Goal: Task Accomplishment & Management: Manage account settings

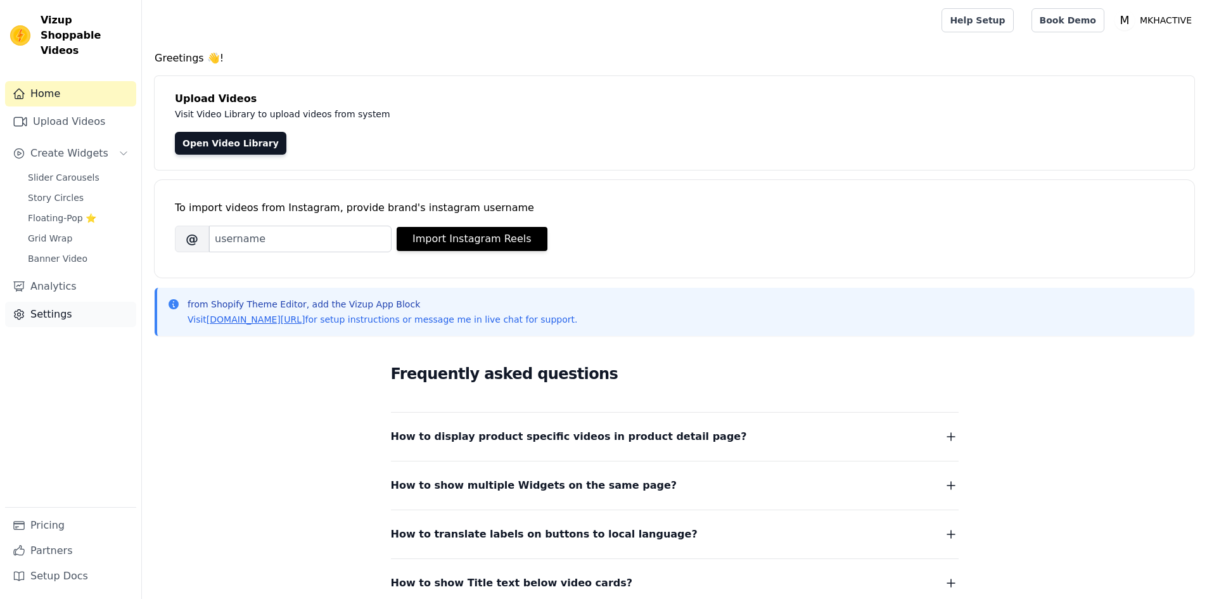
click at [56, 302] on link "Settings" at bounding box center [70, 314] width 131 height 25
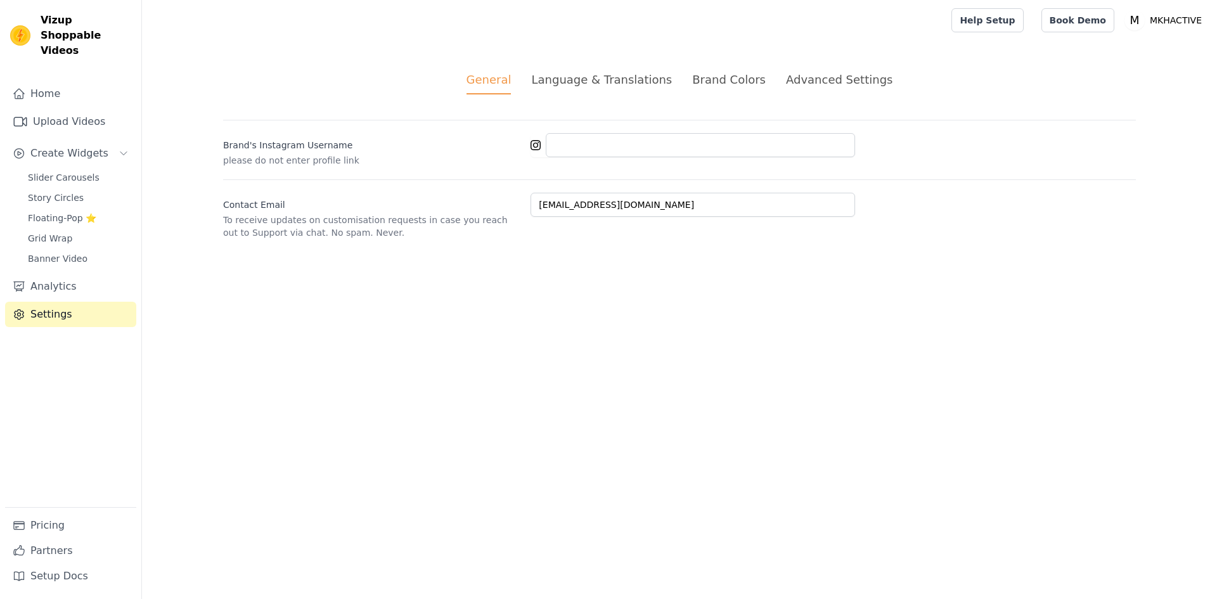
click at [811, 82] on div "Advanced Settings" at bounding box center [839, 79] width 106 height 17
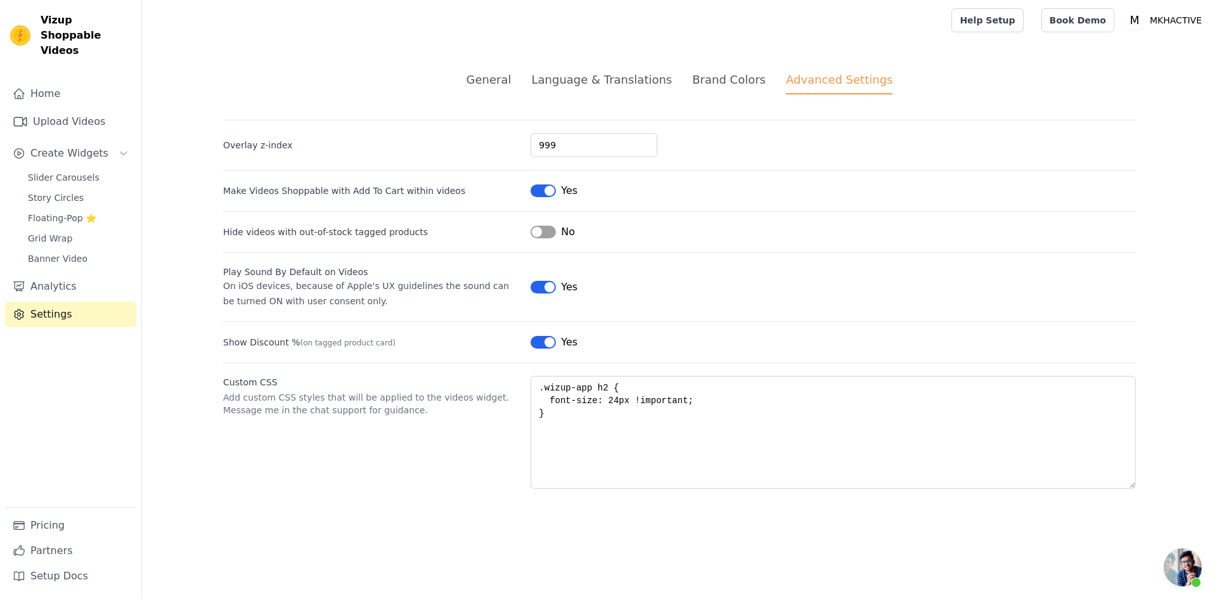
scroll to position [238, 0]
click at [645, 77] on div "Language & Translations" at bounding box center [601, 79] width 141 height 17
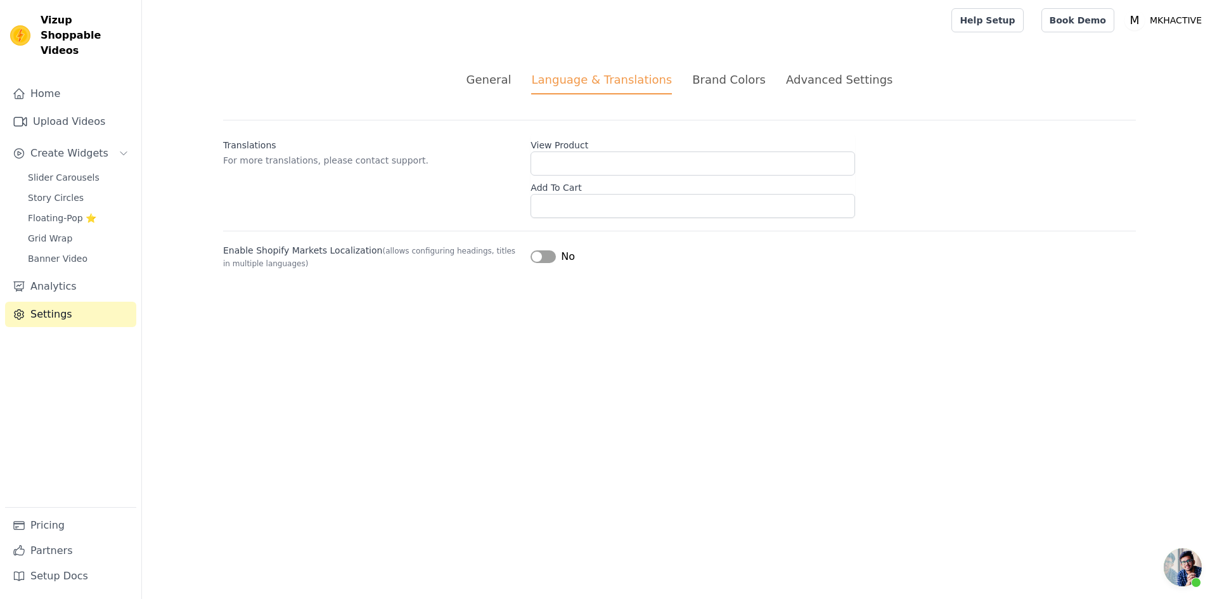
click at [718, 78] on div "Brand Colors" at bounding box center [729, 79] width 74 height 17
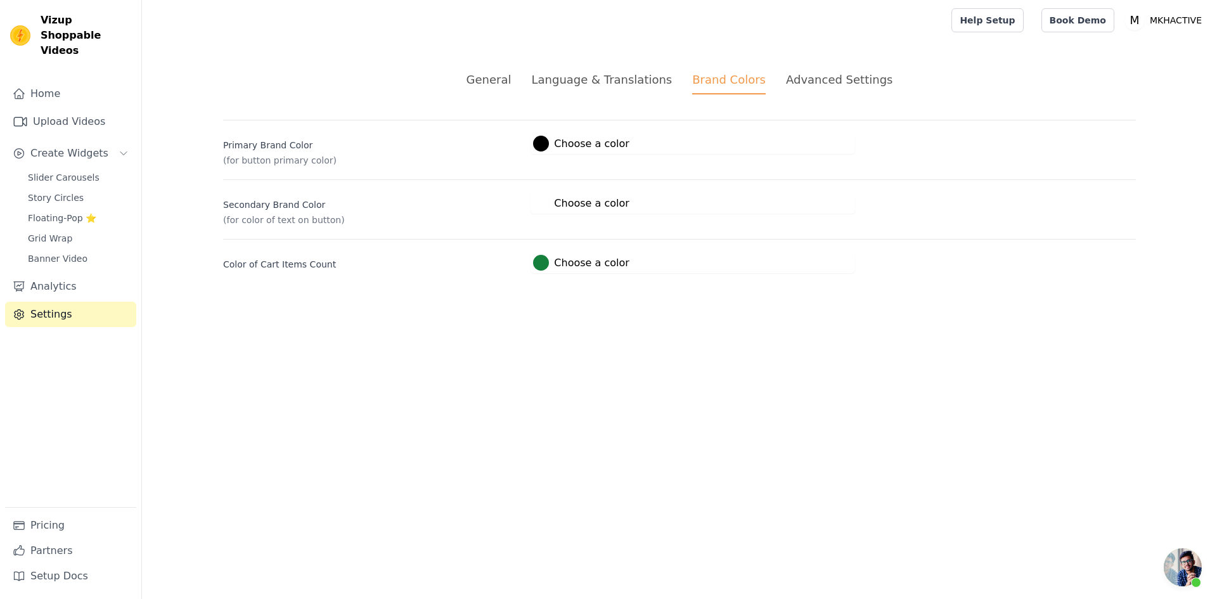
click at [793, 78] on div "Advanced Settings" at bounding box center [839, 79] width 106 height 17
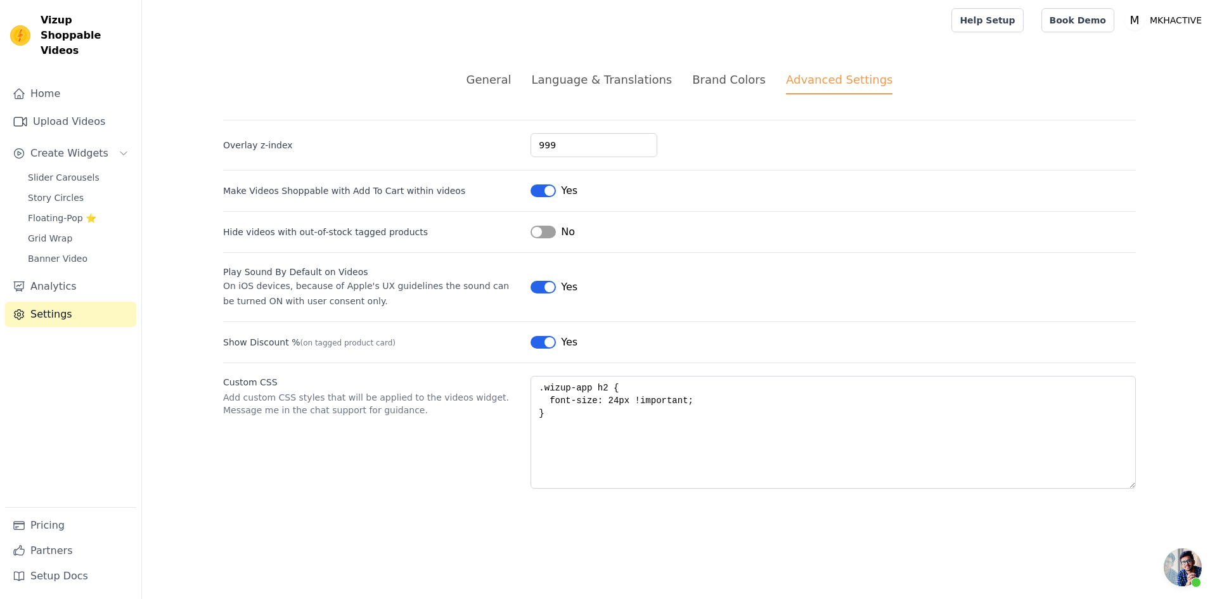
click at [633, 73] on div "Language & Translations" at bounding box center [601, 79] width 141 height 17
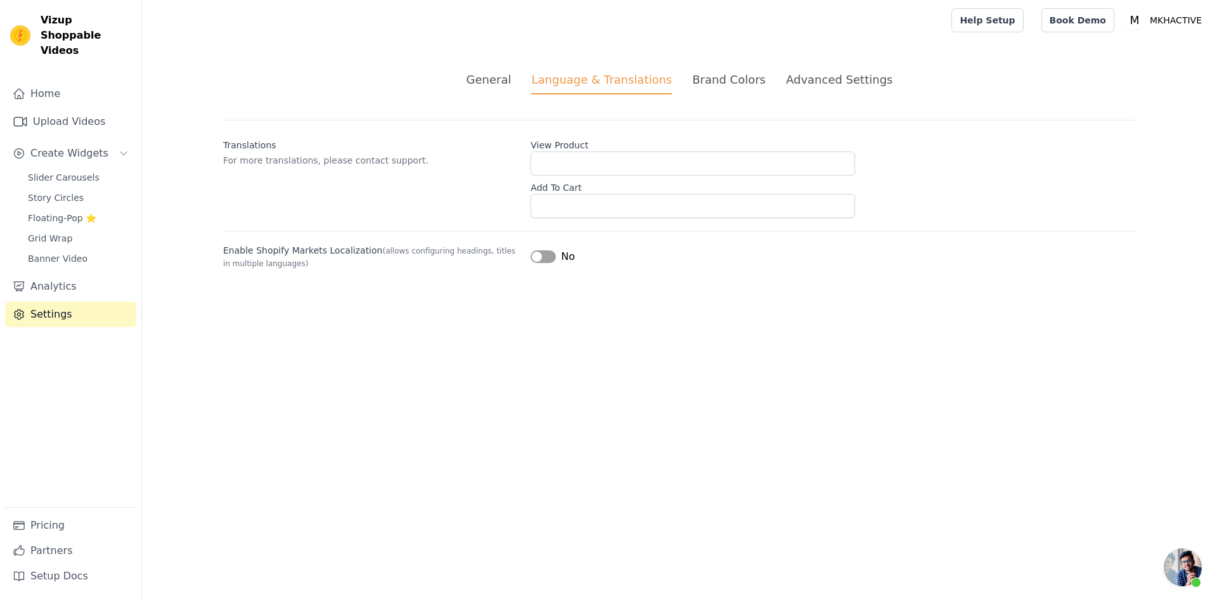
click at [497, 86] on div "General" at bounding box center [489, 79] width 45 height 17
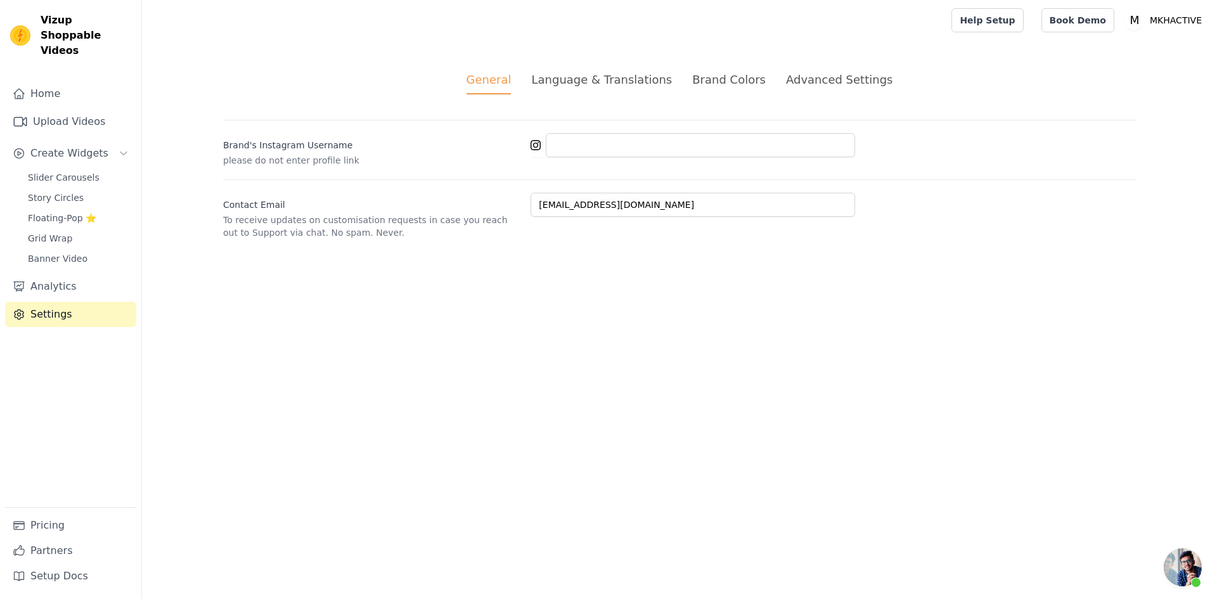
click at [596, 86] on div "Language & Translations" at bounding box center [601, 79] width 141 height 17
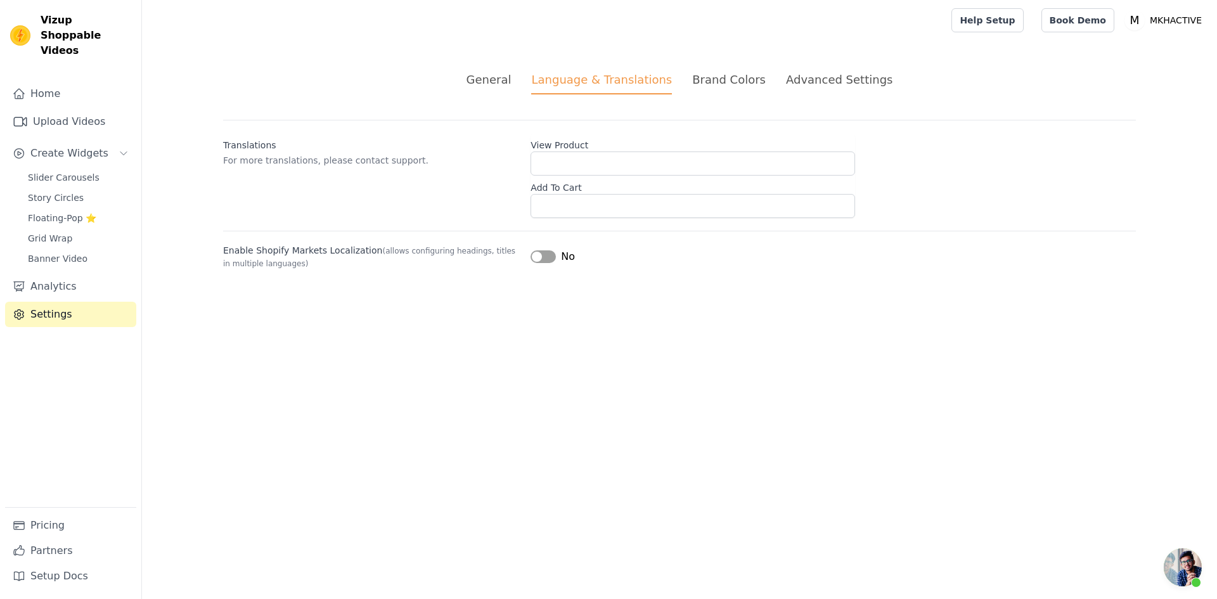
click at [723, 86] on div "Brand Colors" at bounding box center [729, 79] width 74 height 17
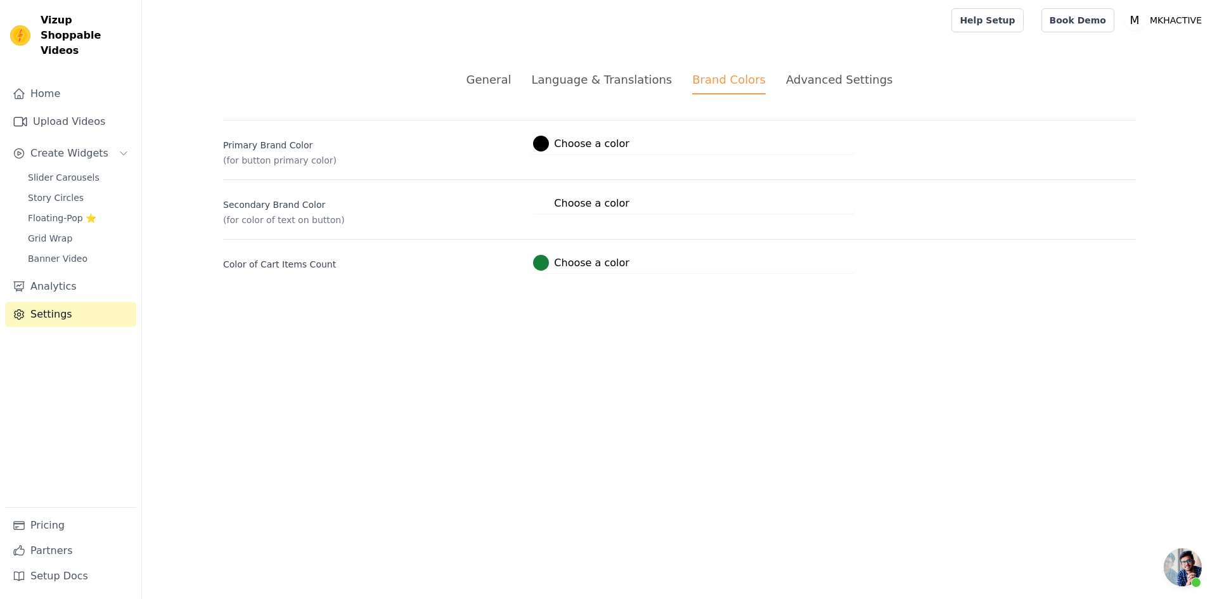
click at [818, 79] on div "Advanced Settings" at bounding box center [839, 79] width 106 height 17
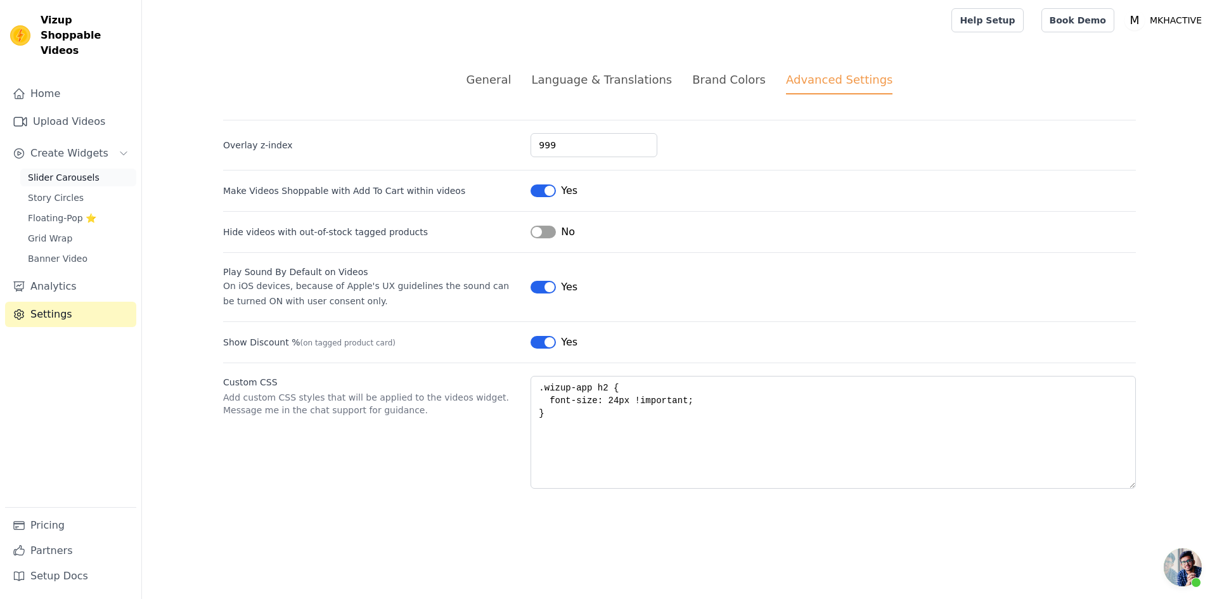
click at [56, 171] on span "Slider Carousels" at bounding box center [64, 177] width 72 height 13
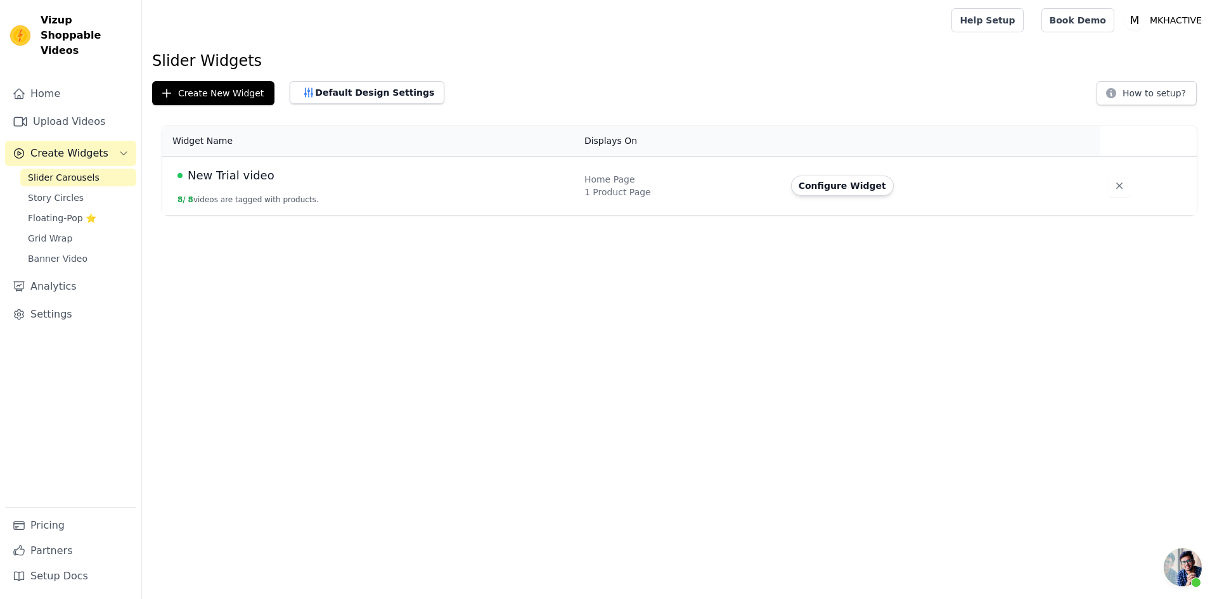
click at [934, 189] on div "Configure Widget" at bounding box center [938, 186] width 295 height 20
click at [841, 196] on td "Configure Widget" at bounding box center [942, 186] width 318 height 59
click at [840, 188] on button "Configure Widget" at bounding box center [842, 186] width 103 height 20
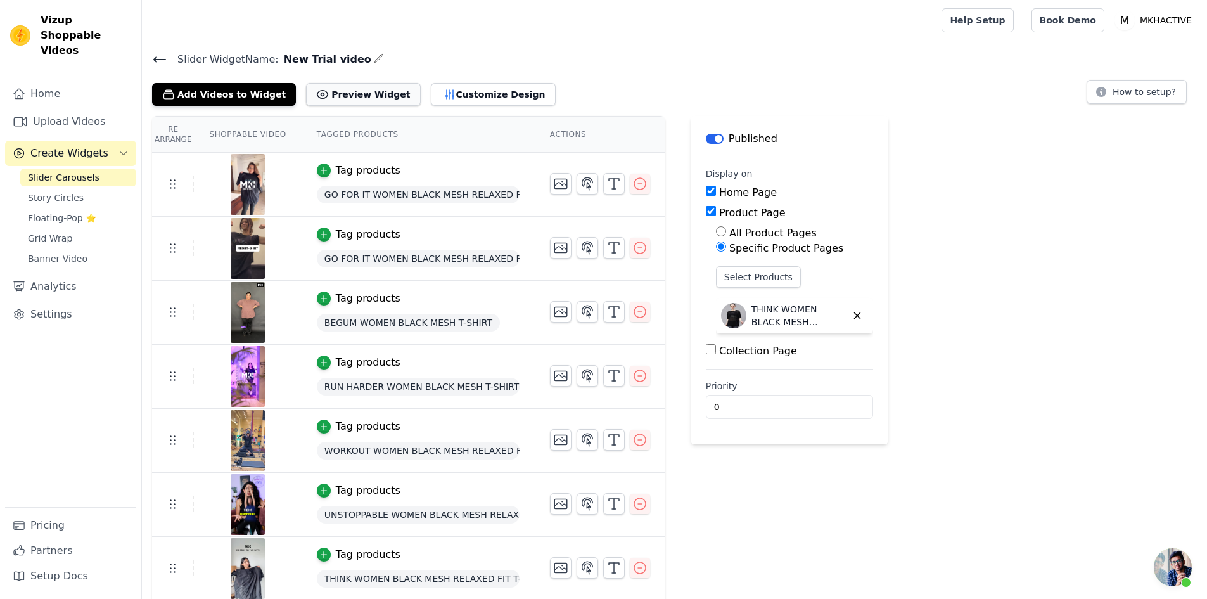
click at [359, 98] on button "Preview Widget" at bounding box center [363, 94] width 114 height 23
click at [338, 93] on button "Preview Widget" at bounding box center [363, 94] width 114 height 23
click at [438, 98] on button "Customize Design" at bounding box center [493, 94] width 125 height 23
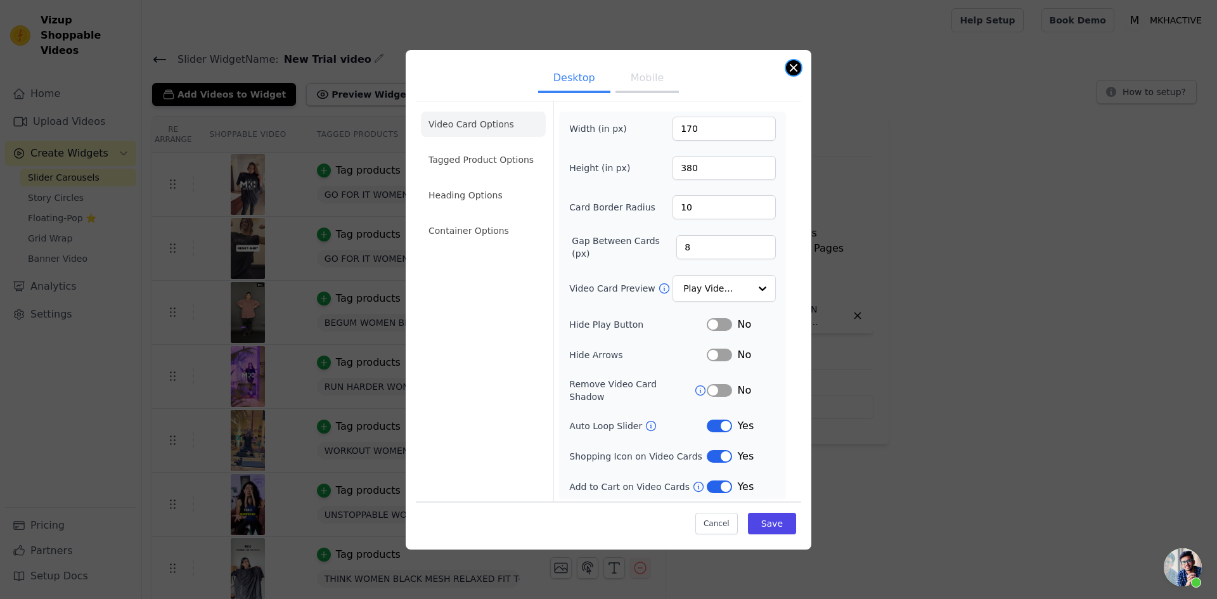
click at [791, 73] on button "Close modal" at bounding box center [793, 67] width 15 height 15
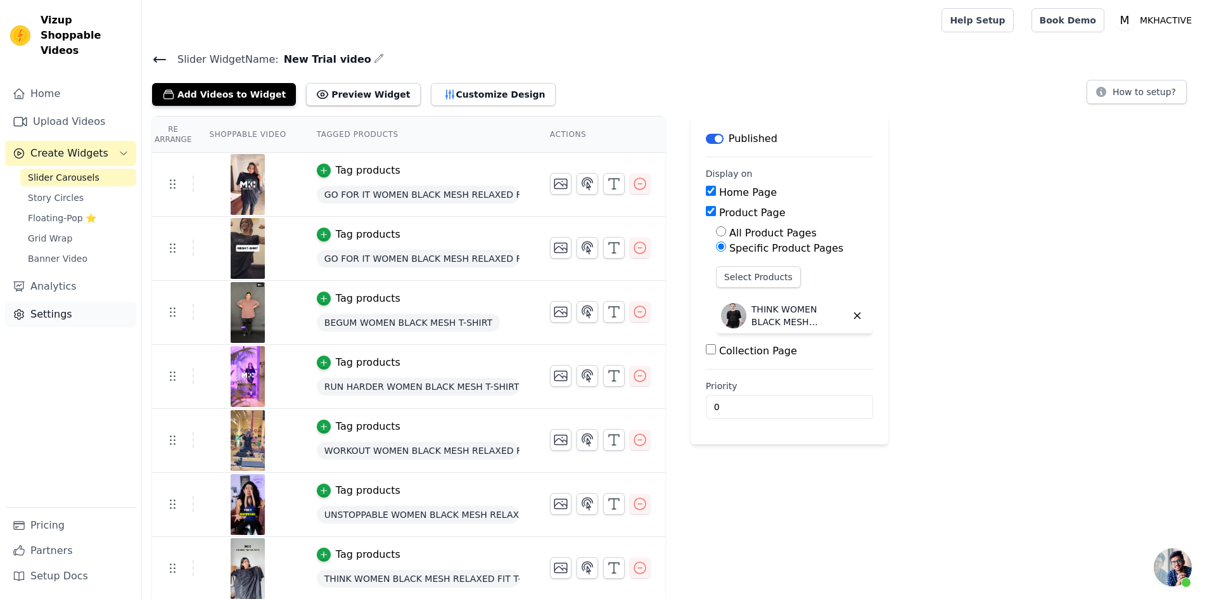
click at [49, 302] on link "Settings" at bounding box center [70, 314] width 131 height 25
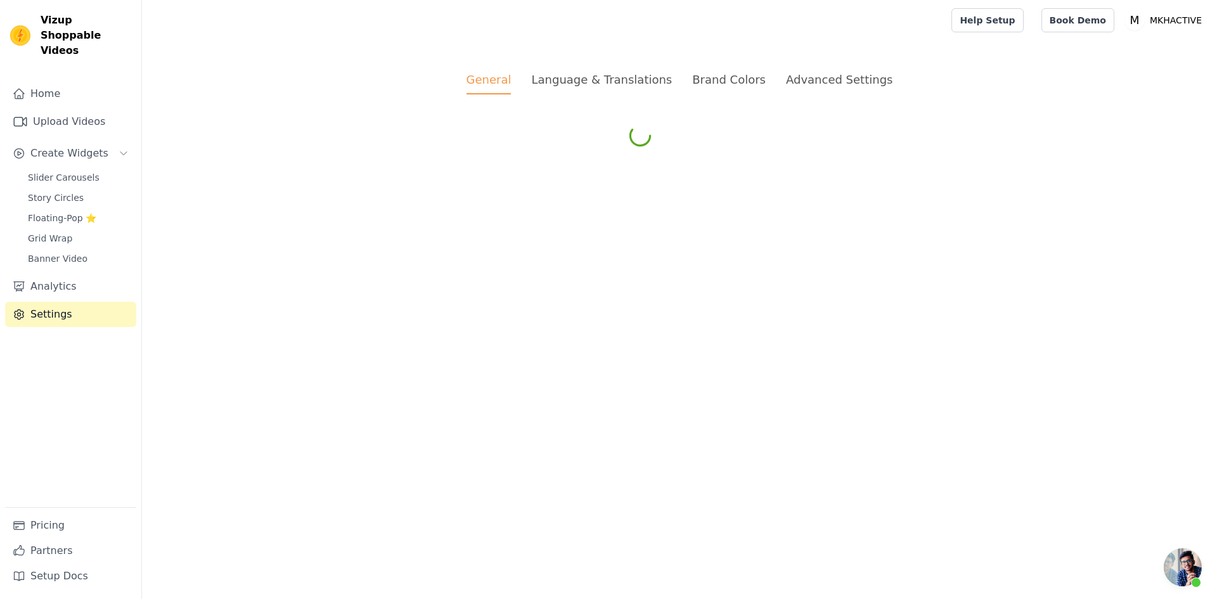
click at [713, 81] on div "Brand Colors" at bounding box center [729, 79] width 74 height 17
click at [648, 75] on div "Language & Translations" at bounding box center [601, 79] width 141 height 17
click at [733, 86] on div "Brand Colors" at bounding box center [729, 79] width 74 height 17
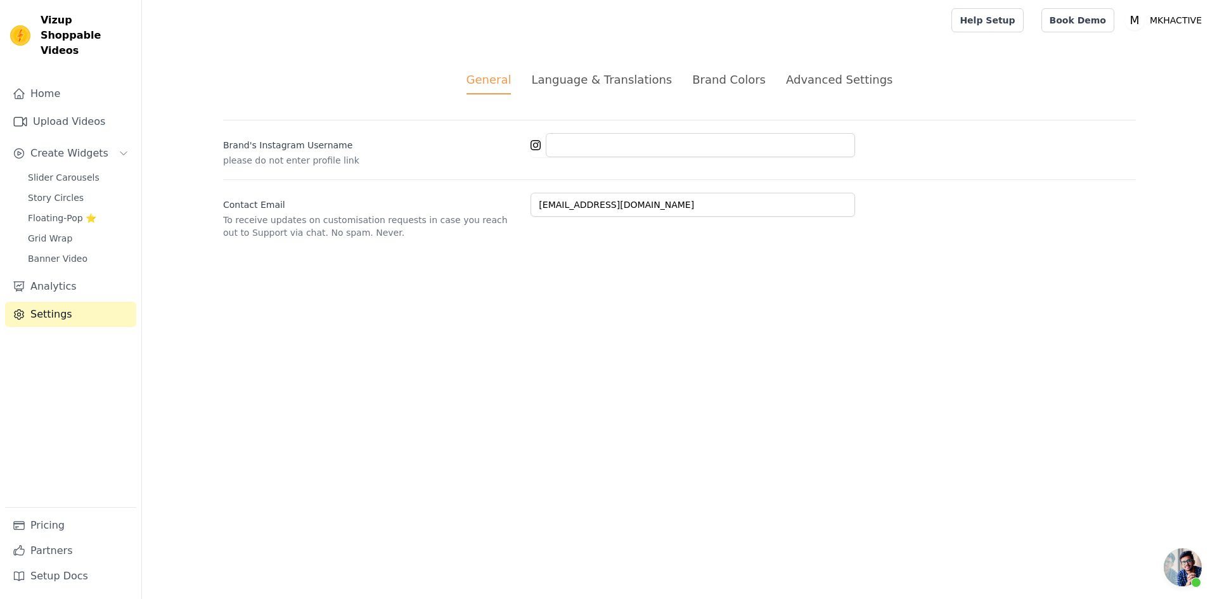
scroll to position [238, 0]
click at [704, 79] on div "Brand Colors" at bounding box center [729, 79] width 74 height 17
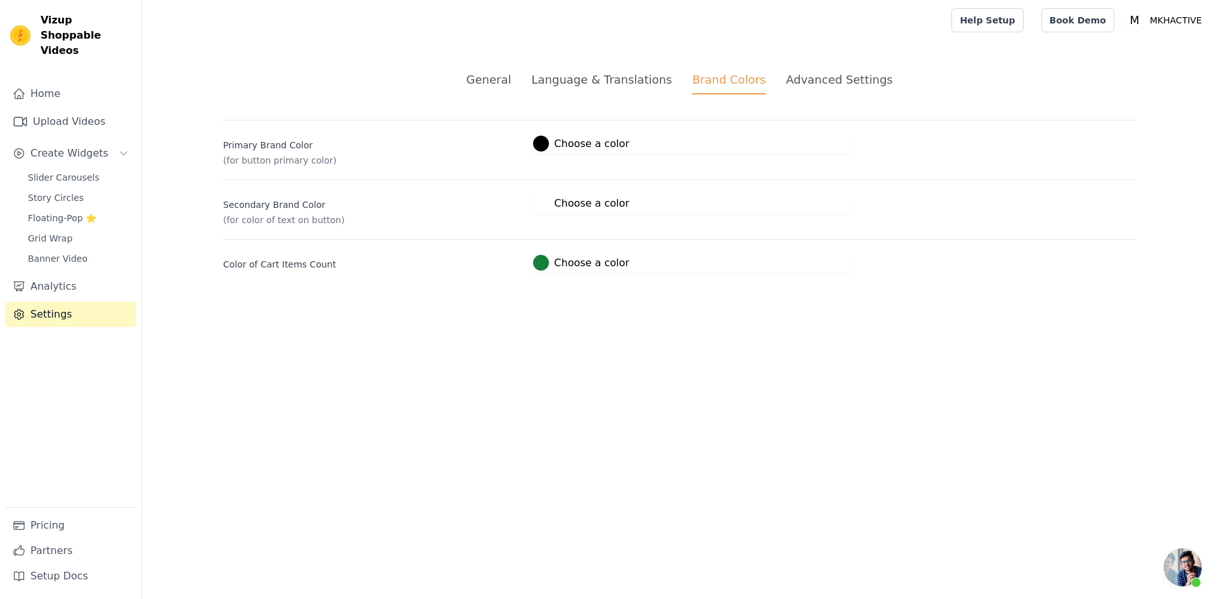
click at [542, 146] on div at bounding box center [541, 144] width 16 height 16
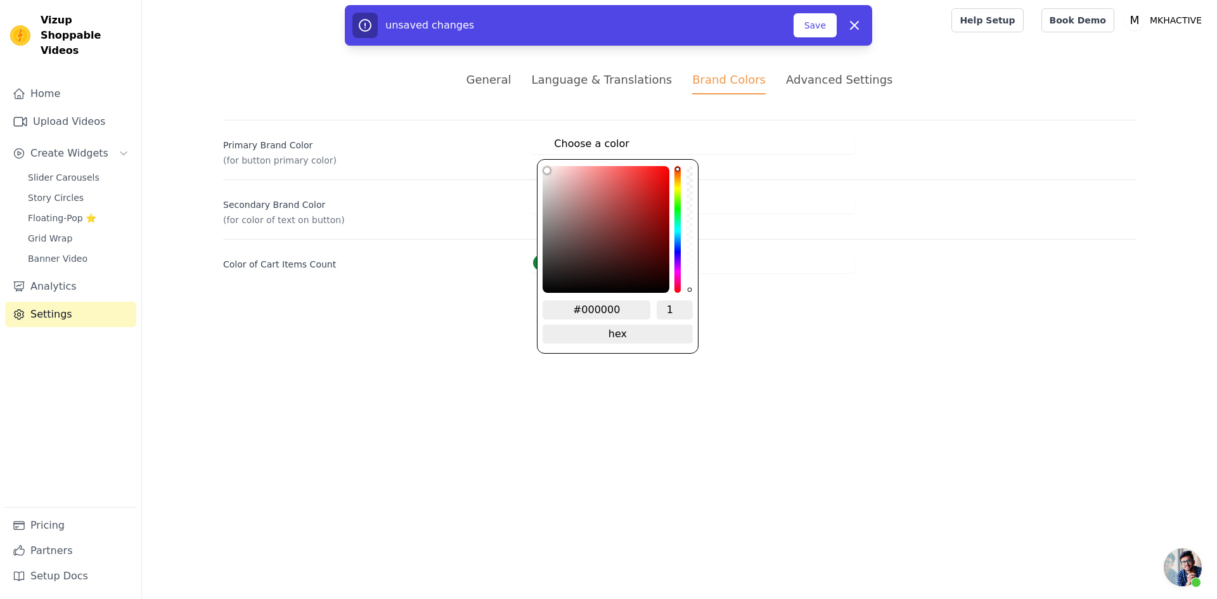
drag, startPoint x: 564, startPoint y: 229, endPoint x: 468, endPoint y: 88, distance: 171.1
click at [468, 88] on div "General Language & Translations Brand Colors Advanced Settings unsaved changes …" at bounding box center [680, 172] width 974 height 263
click at [470, 304] on html "Vizup Shoppable Videos Home Upload Videos Create Widgets Slider Carousels Story…" at bounding box center [608, 152] width 1217 height 304
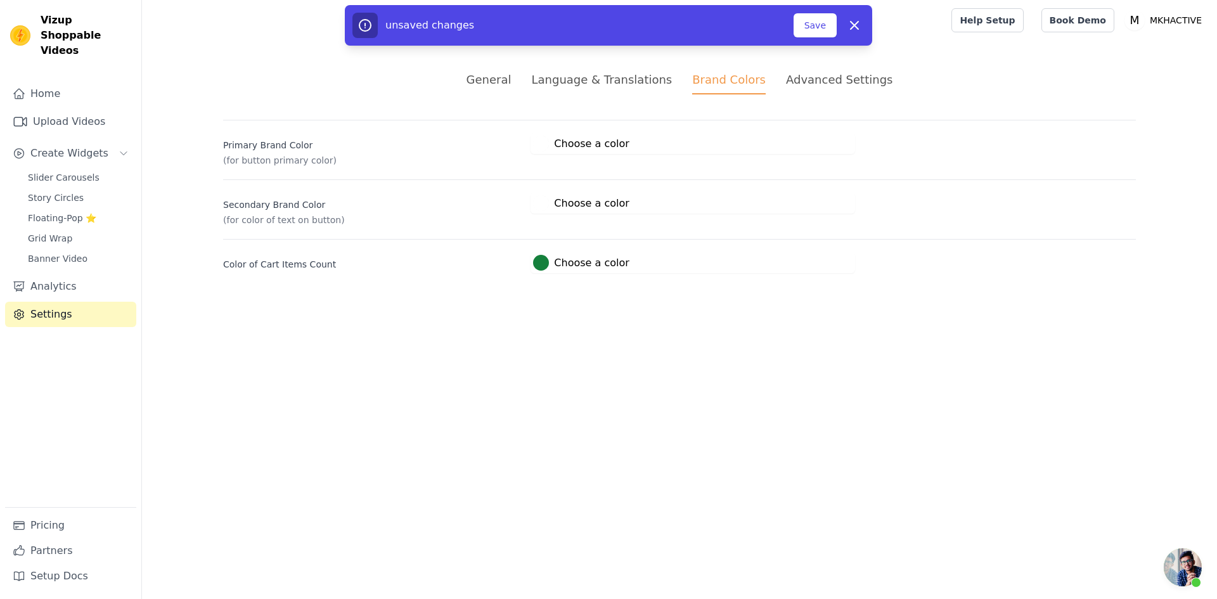
click at [543, 205] on div at bounding box center [541, 203] width 16 height 16
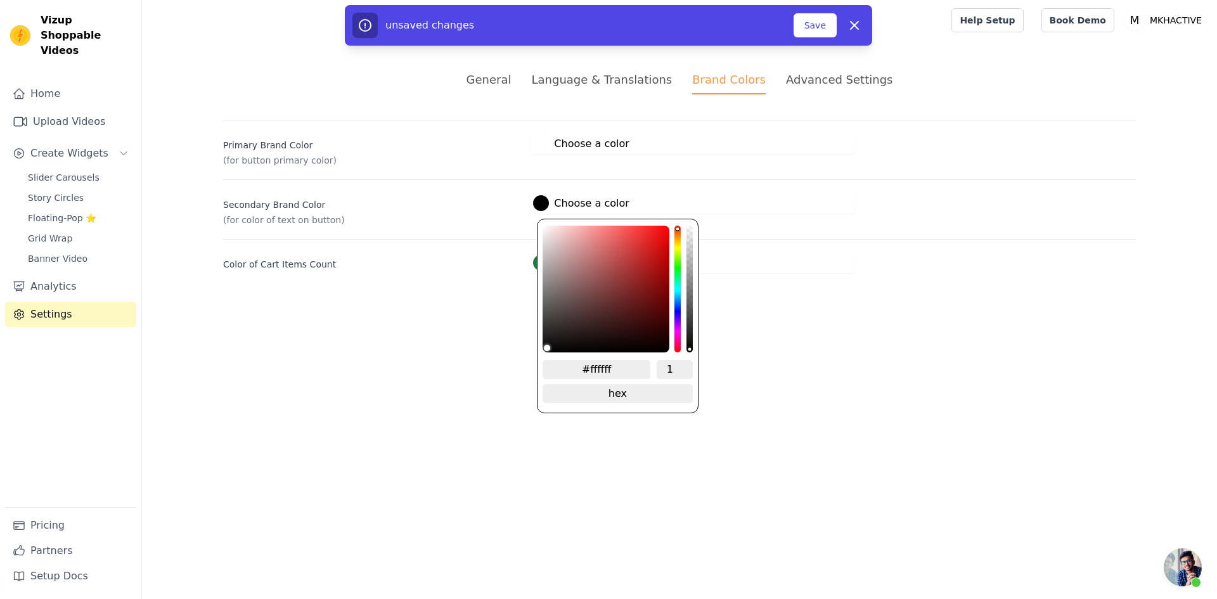
drag, startPoint x: 516, startPoint y: 357, endPoint x: 505, endPoint y: 368, distance: 15.3
click at [505, 304] on html "Vizup Shoppable Videos Home Upload Videos Create Widgets Slider Carousels Story…" at bounding box center [608, 152] width 1217 height 304
click at [800, 304] on html "Vizup Shoppable Videos Home Upload Videos Create Widgets Slider Carousels Story…" at bounding box center [608, 152] width 1217 height 304
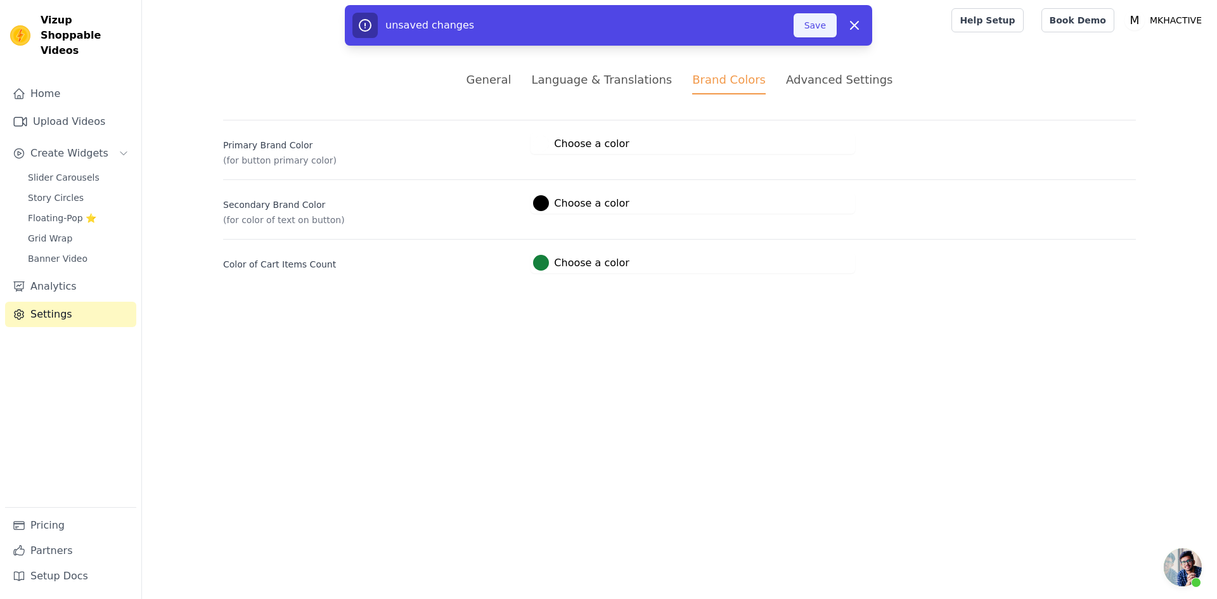
click at [814, 27] on button "Save" at bounding box center [815, 25] width 43 height 24
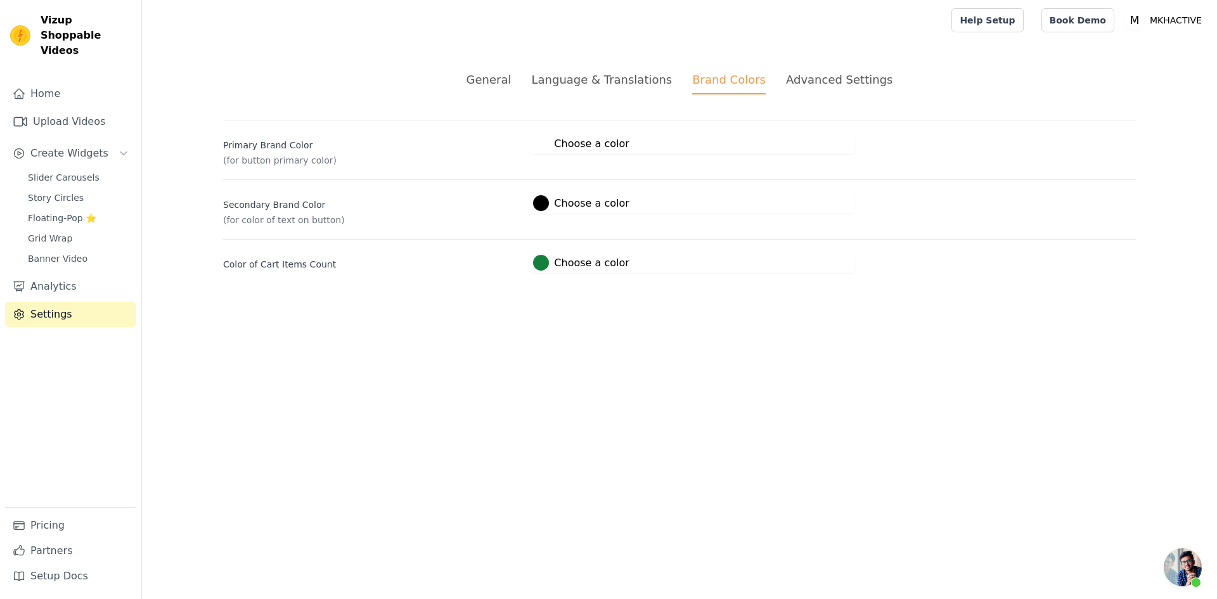
click at [543, 145] on div at bounding box center [541, 144] width 16 height 16
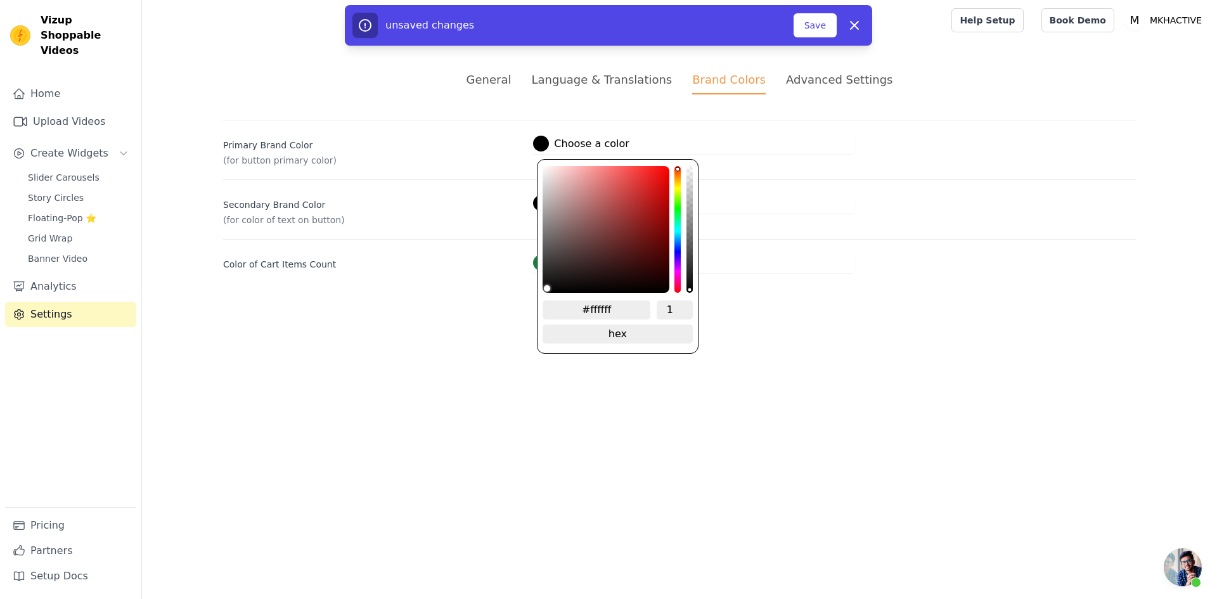
drag, startPoint x: 577, startPoint y: 240, endPoint x: 444, endPoint y: 336, distance: 163.8
click at [444, 304] on html "Vizup Shoppable Videos Home Upload Videos Create Widgets Slider Carousels Story…" at bounding box center [608, 152] width 1217 height 304
click at [822, 32] on button "Save" at bounding box center [815, 25] width 43 height 24
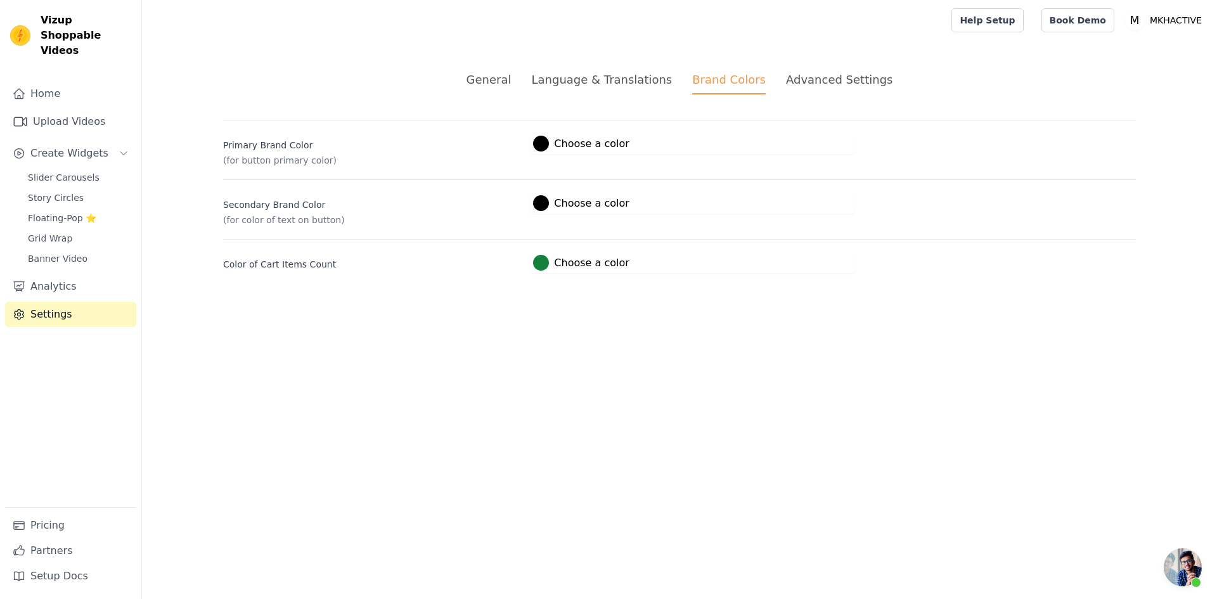
click at [543, 142] on div at bounding box center [541, 144] width 16 height 16
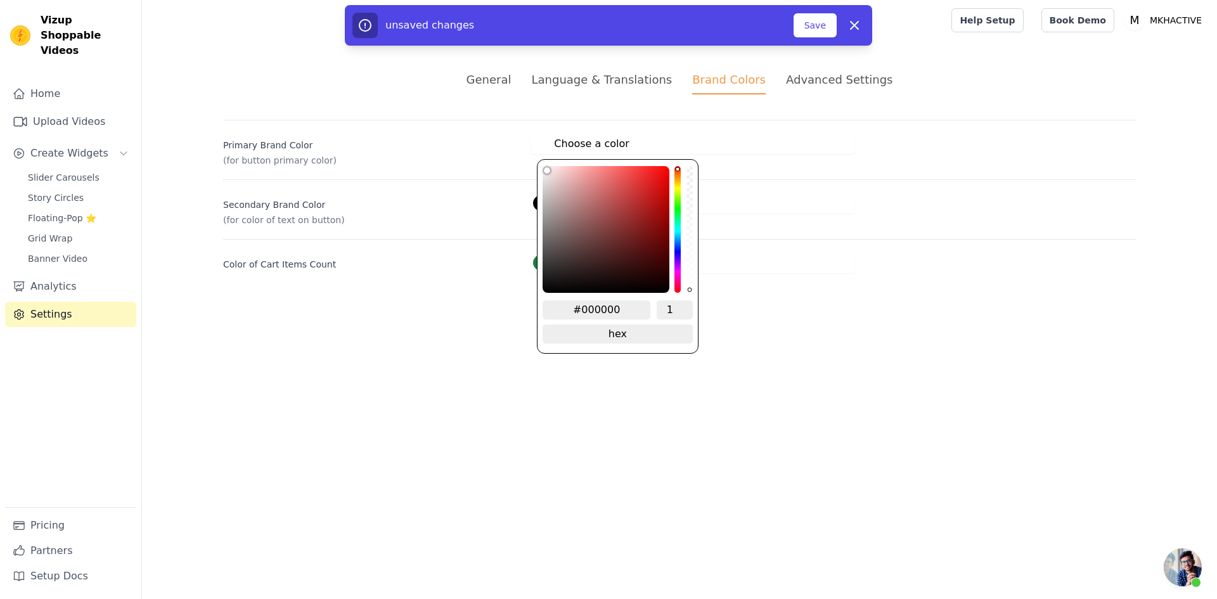
drag, startPoint x: 574, startPoint y: 194, endPoint x: 469, endPoint y: 107, distance: 135.9
click at [469, 107] on div "General Language & Translations Brand Colors Advanced Settings unsaved changes …" at bounding box center [680, 172] width 974 height 263
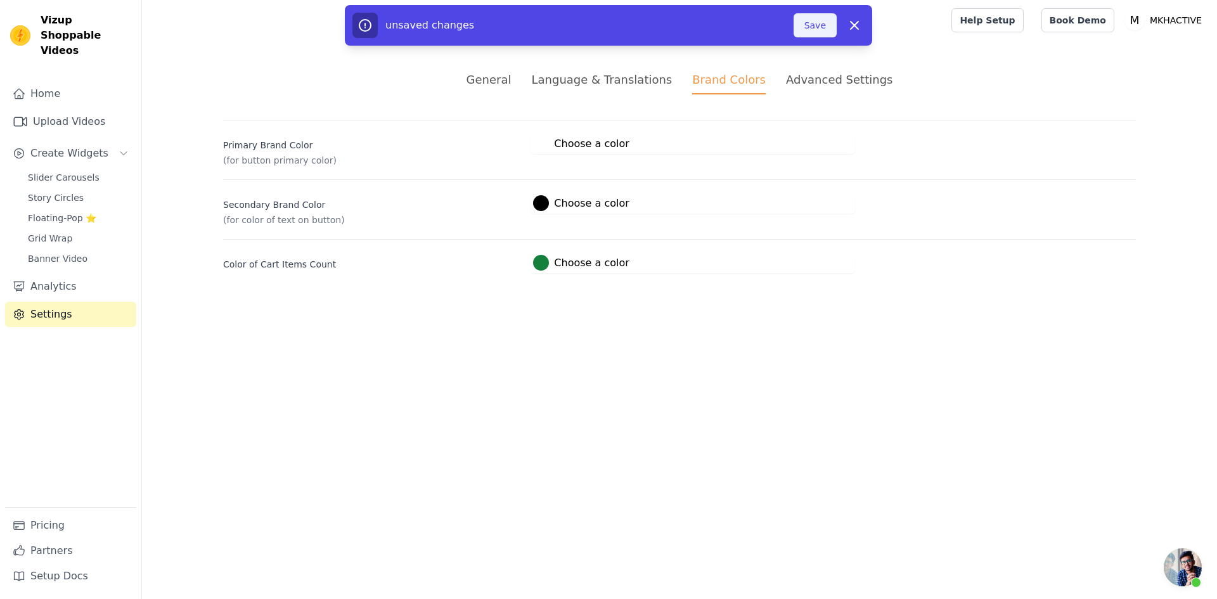
click at [812, 34] on button "Save" at bounding box center [815, 25] width 43 height 24
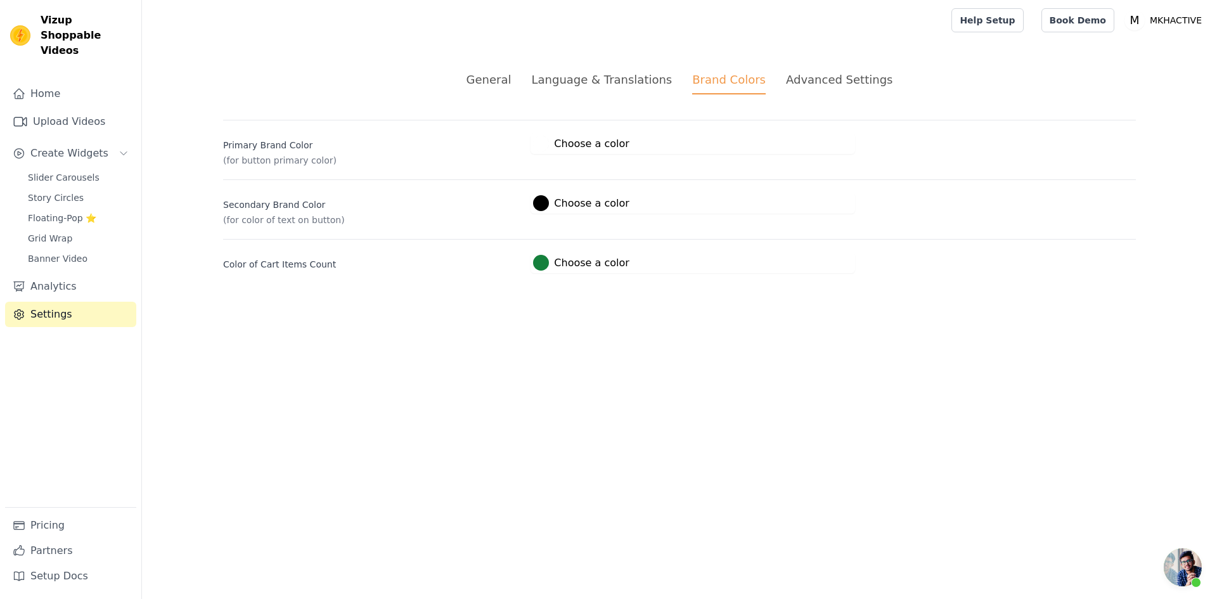
click at [538, 148] on div at bounding box center [541, 144] width 16 height 16
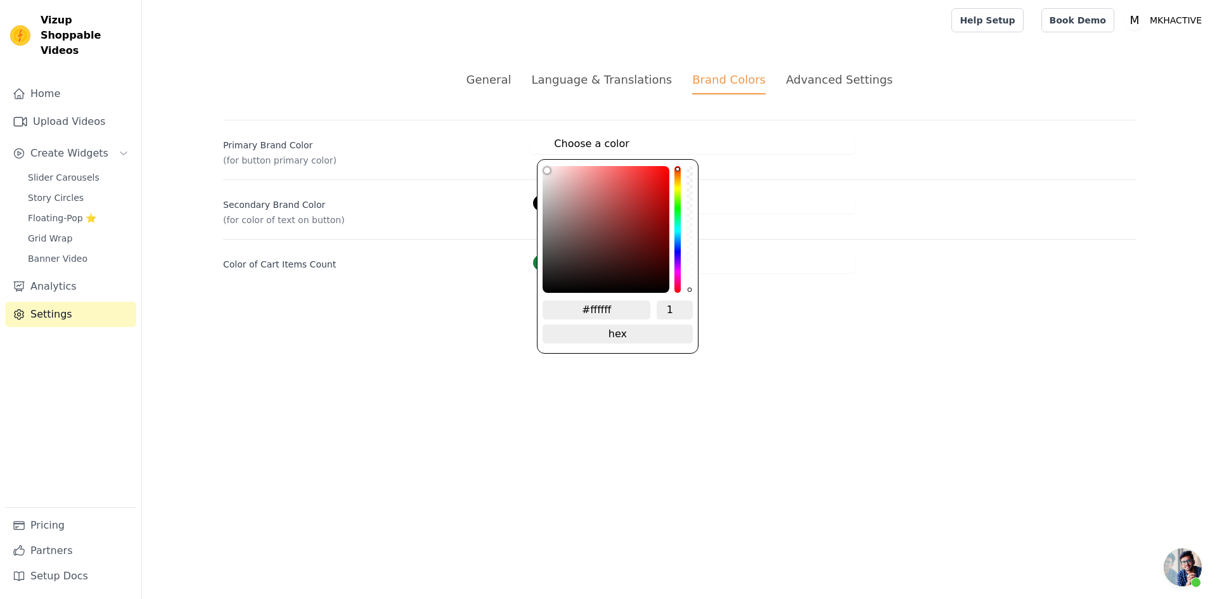
drag, startPoint x: 463, startPoint y: 349, endPoint x: 444, endPoint y: 304, distance: 48.3
click at [463, 304] on html "Vizup Shoppable Videos Home Upload Videos Create Widgets Slider Carousels Story…" at bounding box center [608, 152] width 1217 height 304
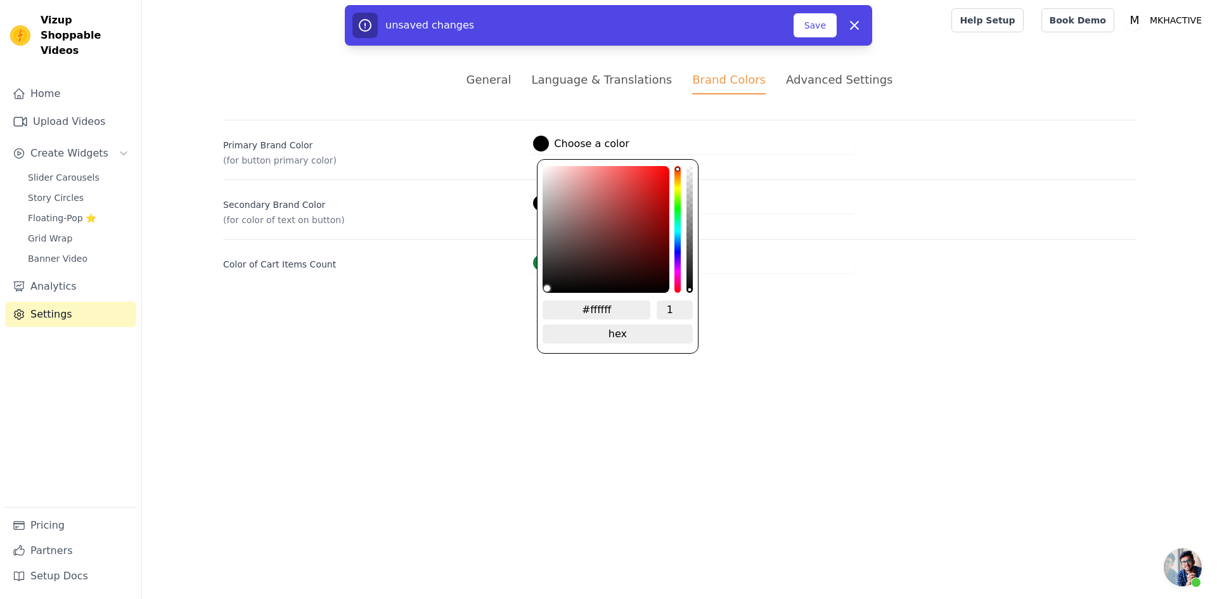
click at [448, 304] on html "Vizup Shoppable Videos Home Upload Videos Create Widgets Slider Carousels Story…" at bounding box center [608, 152] width 1217 height 304
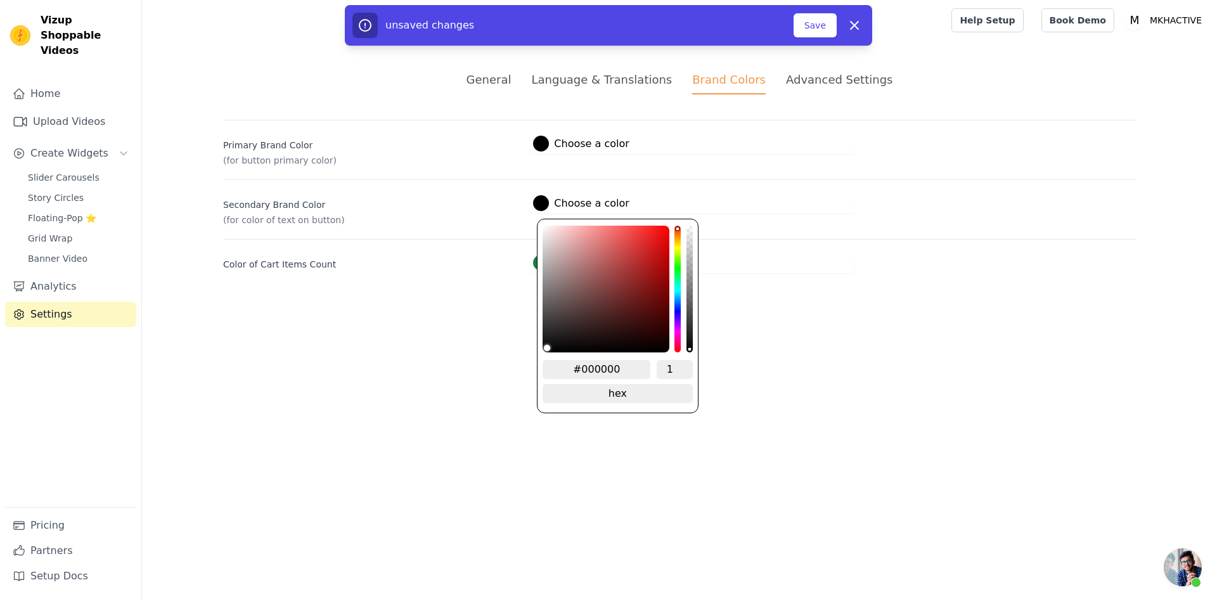
click at [541, 209] on div at bounding box center [541, 203] width 16 height 16
drag, startPoint x: 576, startPoint y: 265, endPoint x: 532, endPoint y: 256, distance: 44.0
click at [499, 155] on div "Primary Brand Color (for button primary color) #ffffff Choose a color #ffffff 1…" at bounding box center [679, 196] width 913 height 153
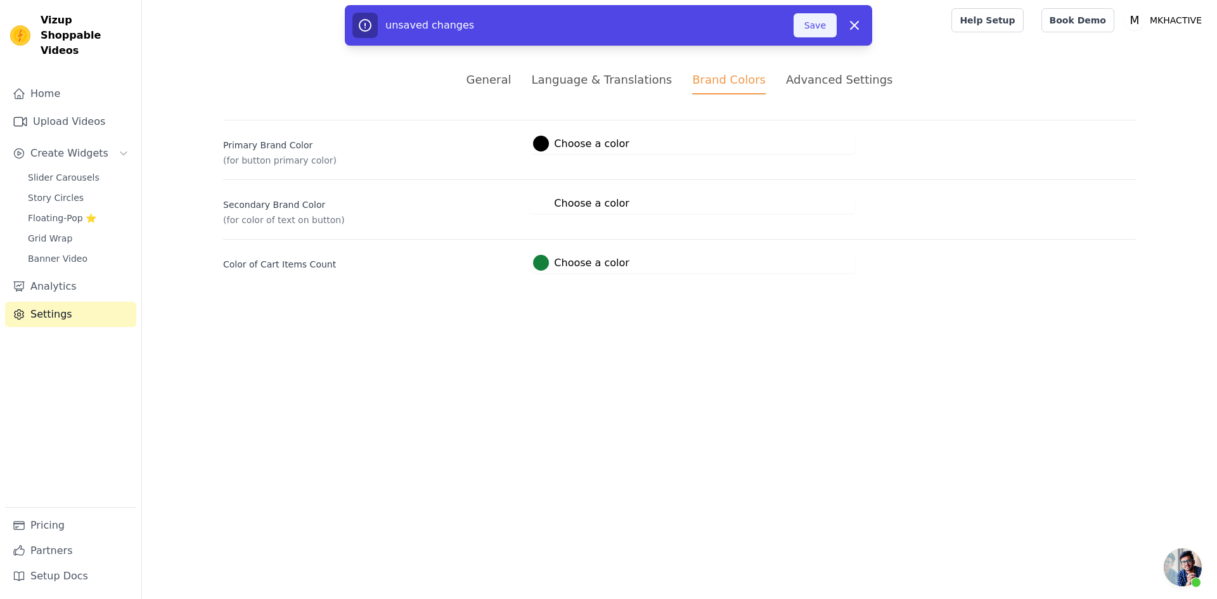
click at [819, 30] on button "Save" at bounding box center [815, 25] width 43 height 24
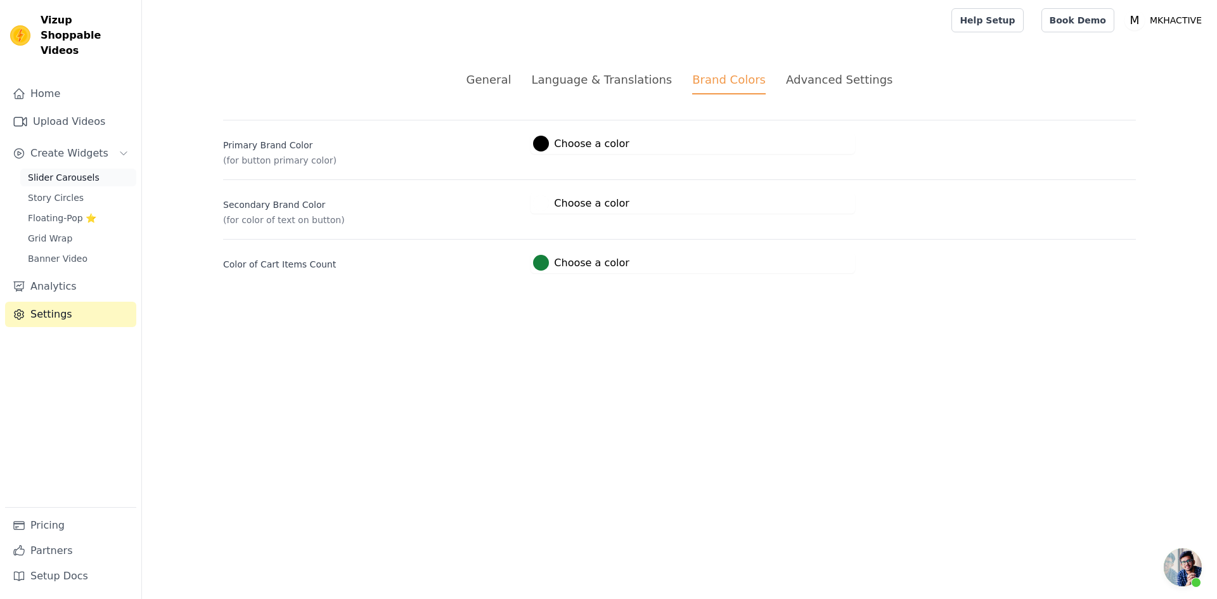
click at [47, 171] on span "Slider Carousels" at bounding box center [64, 177] width 72 height 13
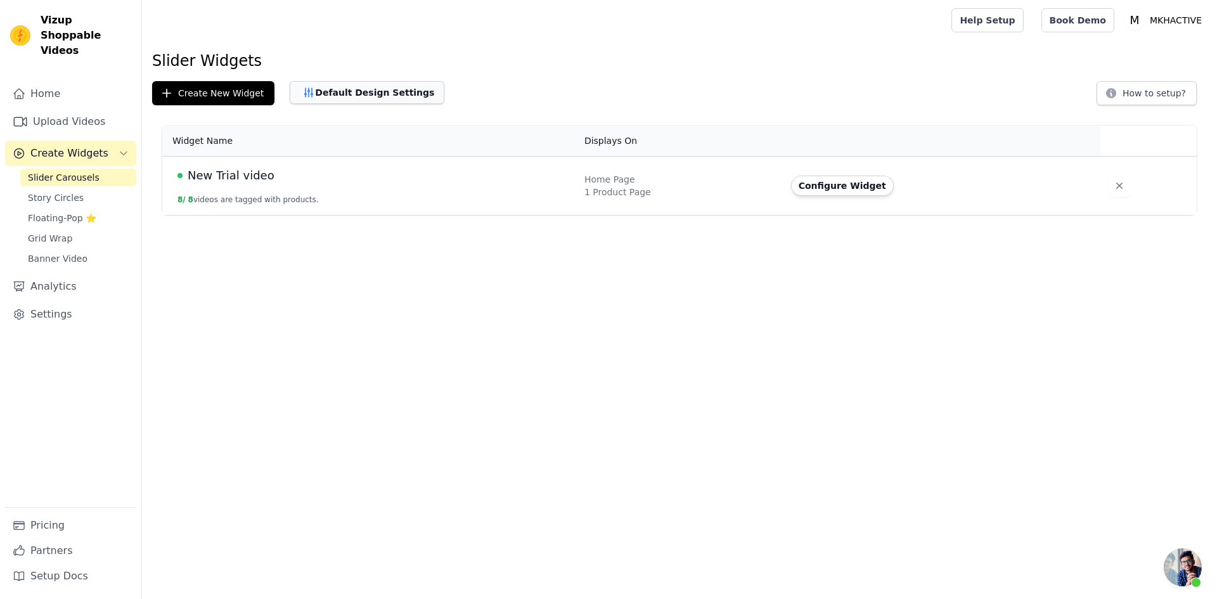
click at [350, 96] on button "Default Design Settings" at bounding box center [367, 92] width 155 height 23
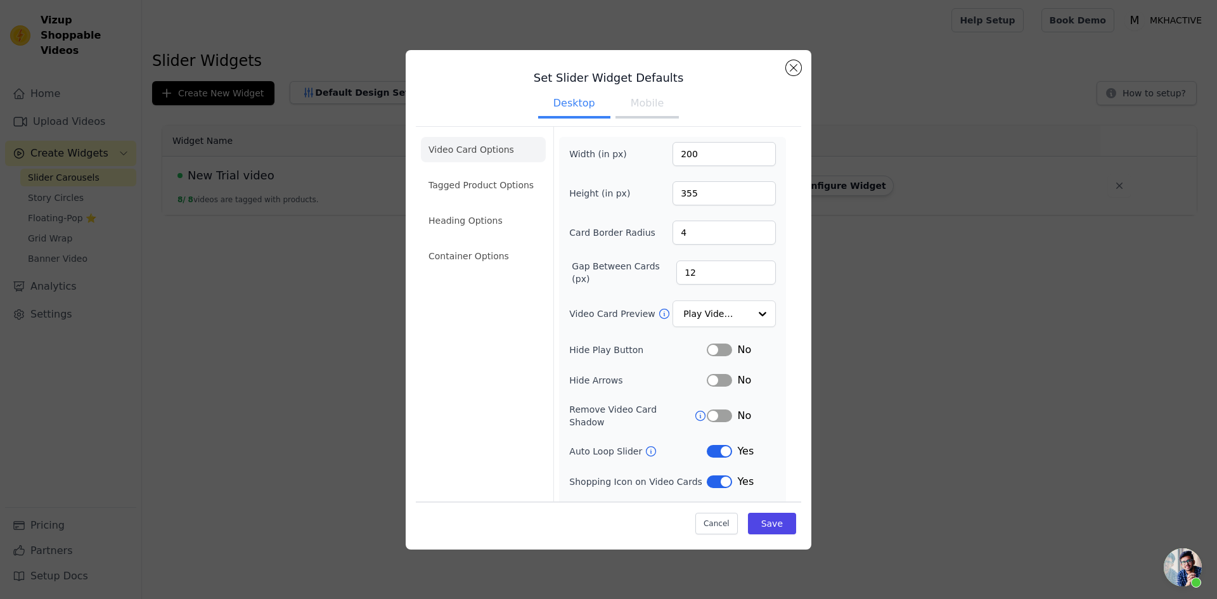
scroll to position [17, 0]
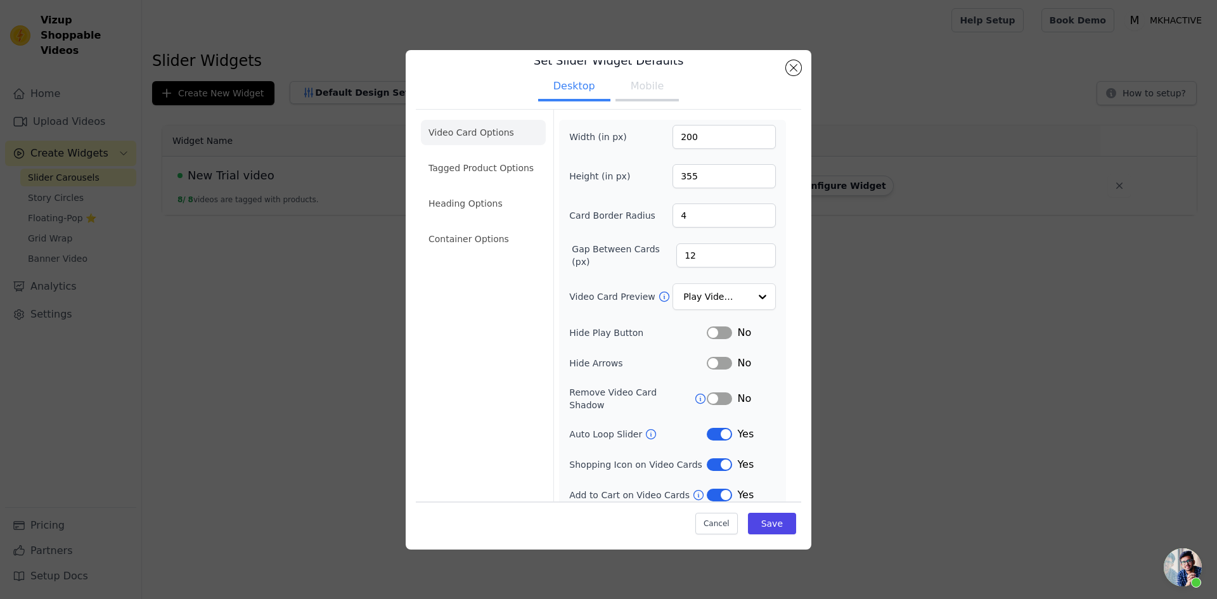
click at [712, 489] on button "Label" at bounding box center [719, 495] width 25 height 13
click at [765, 523] on button "Save" at bounding box center [772, 524] width 48 height 22
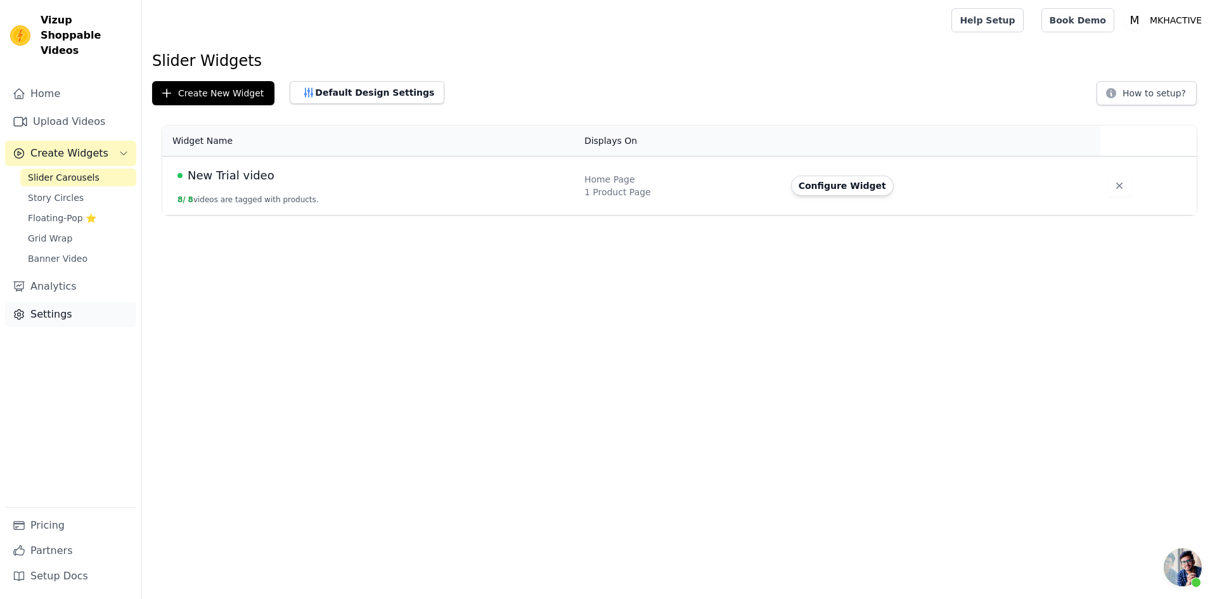
click at [85, 302] on link "Settings" at bounding box center [70, 314] width 131 height 25
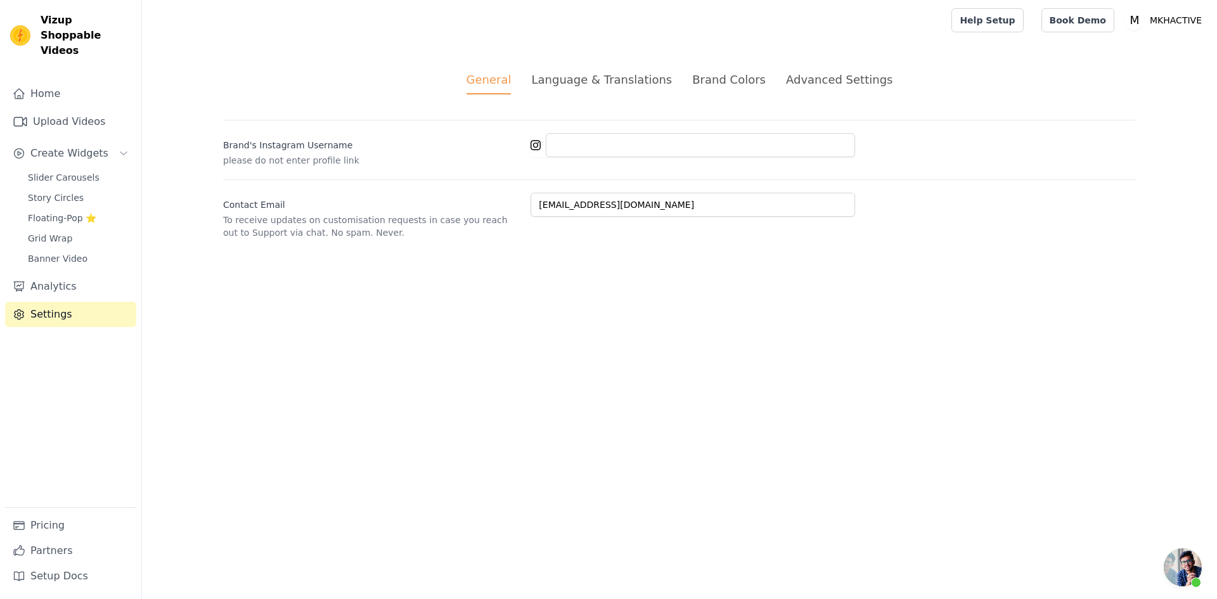
click at [586, 85] on div "Language & Translations" at bounding box center [601, 79] width 141 height 17
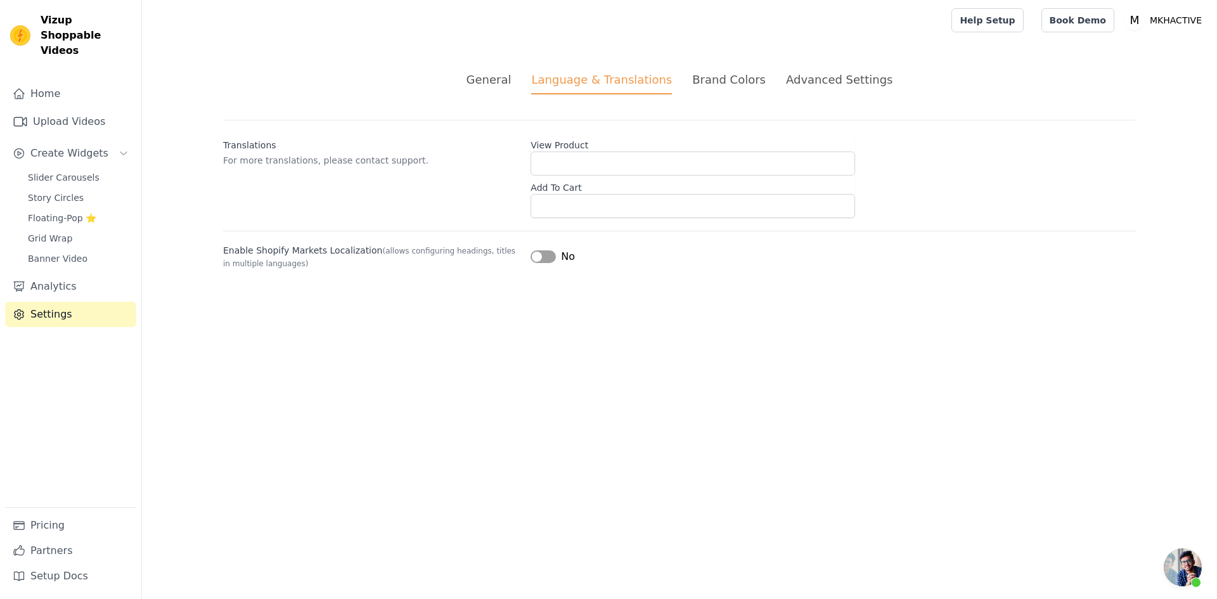
click at [726, 75] on div "Brand Colors" at bounding box center [729, 79] width 74 height 17
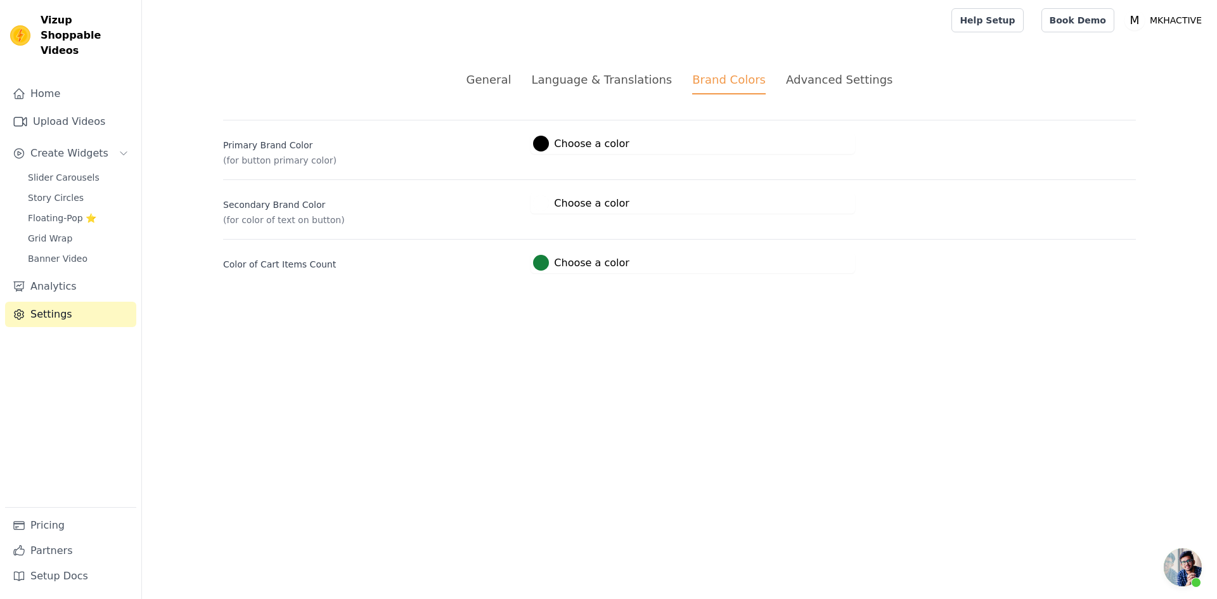
click at [828, 75] on div "Advanced Settings" at bounding box center [839, 79] width 106 height 17
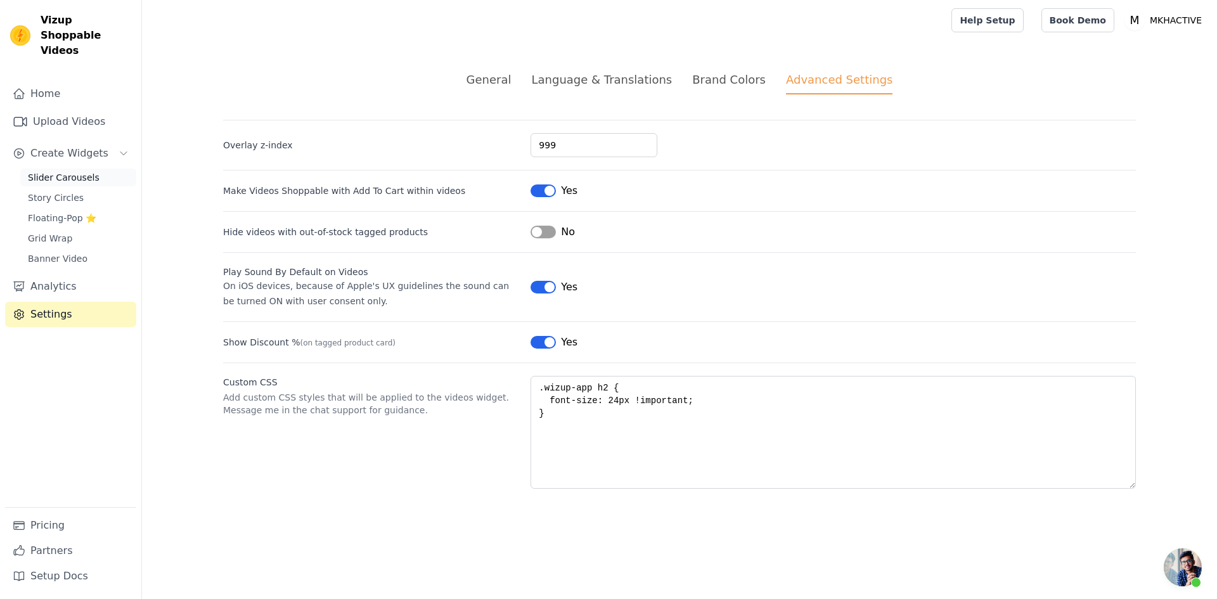
click at [67, 171] on span "Slider Carousels" at bounding box center [64, 177] width 72 height 13
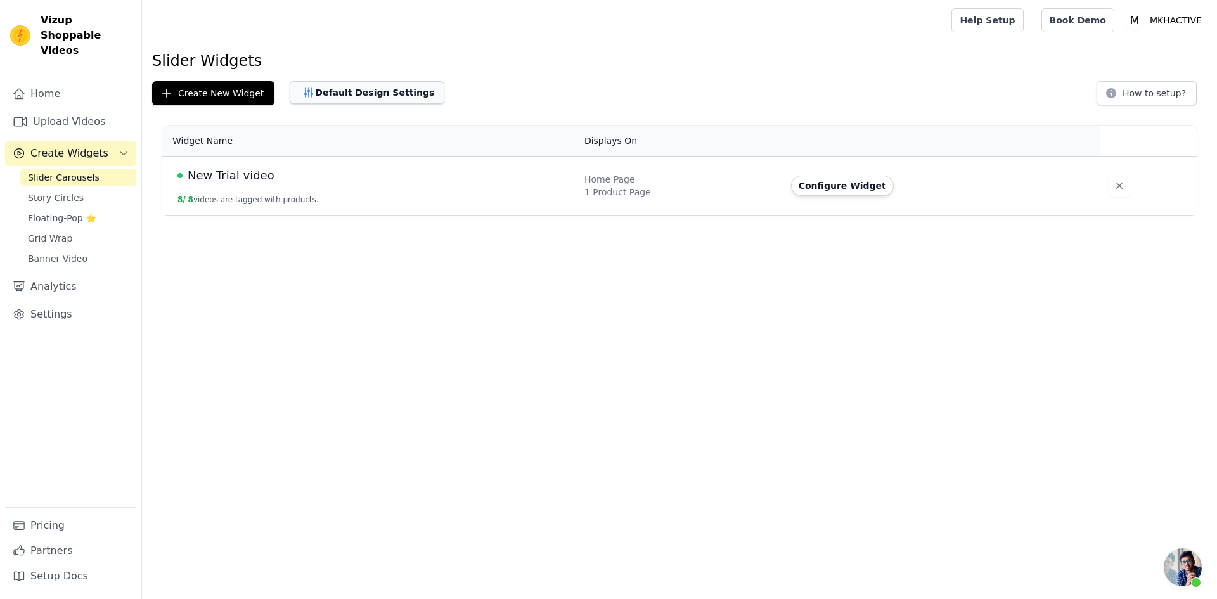
click at [347, 95] on button "Default Design Settings" at bounding box center [367, 92] width 155 height 23
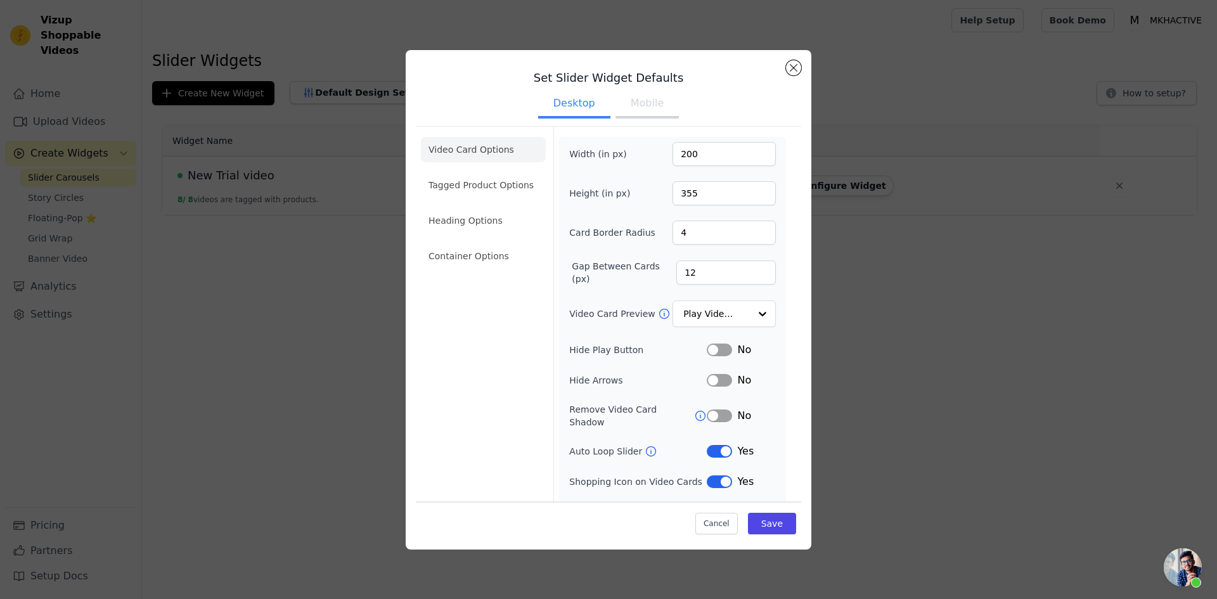
click at [640, 106] on button "Mobile" at bounding box center [646, 105] width 63 height 28
click at [470, 248] on li "Container Options" at bounding box center [483, 255] width 125 height 25
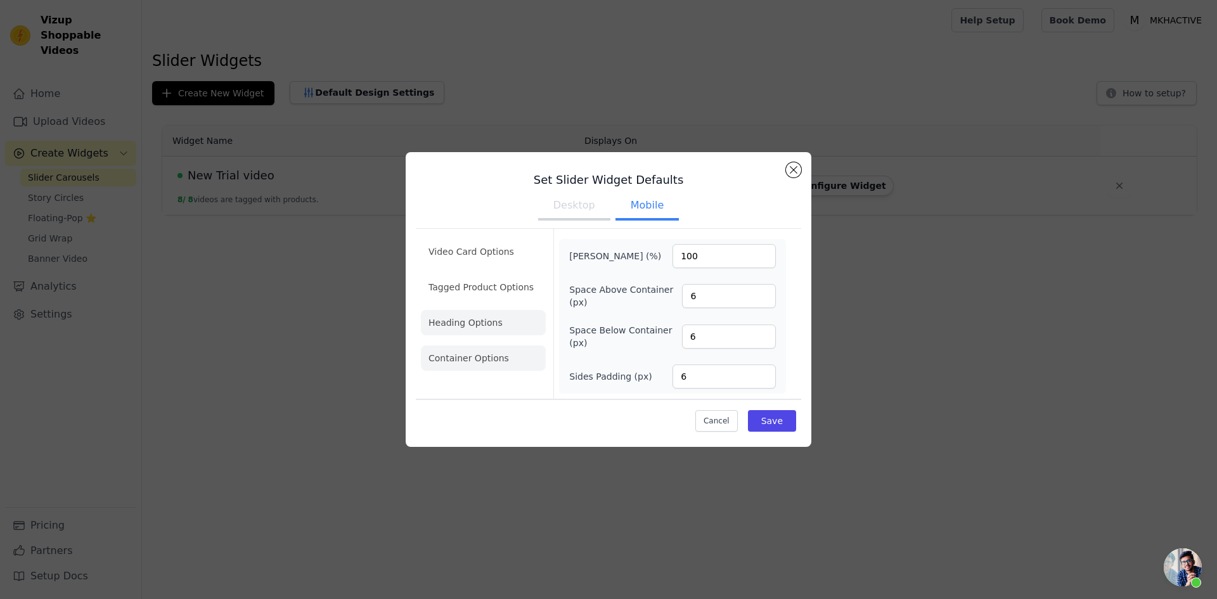
click at [487, 317] on li "Heading Options" at bounding box center [483, 322] width 125 height 25
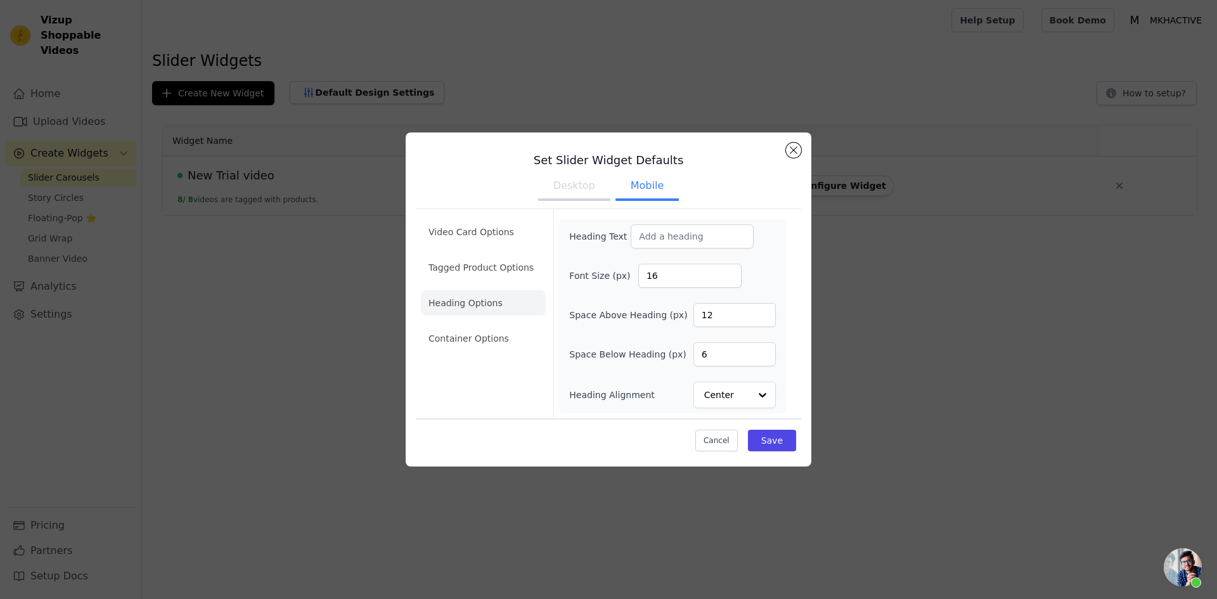
click at [574, 189] on button "Desktop" at bounding box center [574, 187] width 72 height 28
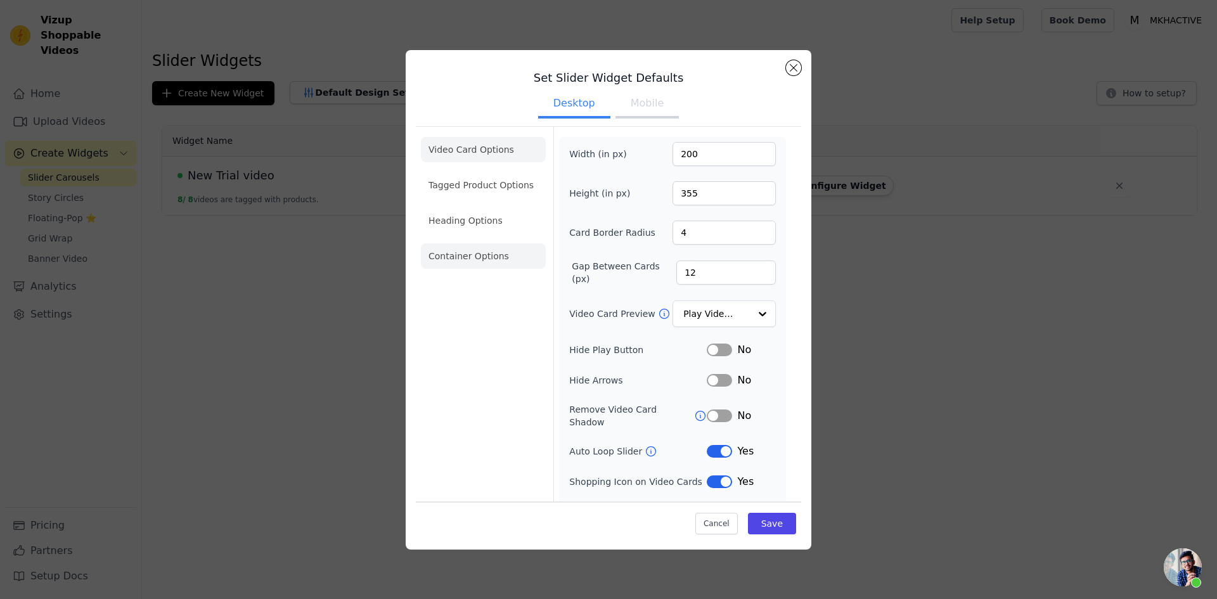
click at [489, 262] on li "Container Options" at bounding box center [483, 255] width 125 height 25
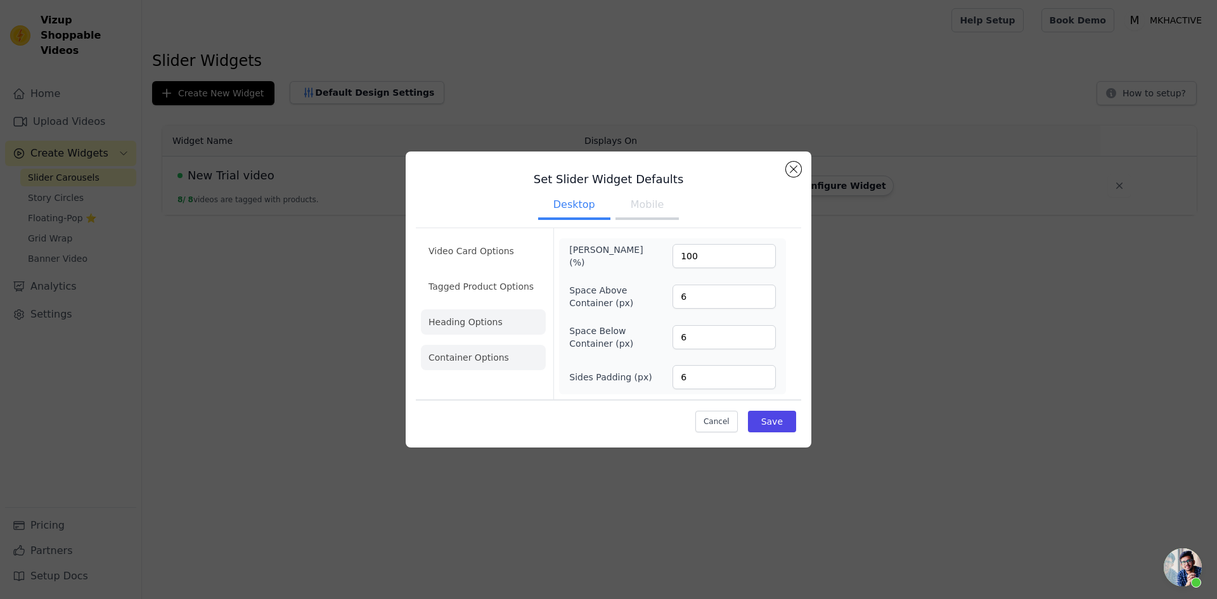
click at [470, 318] on li "Heading Options" at bounding box center [483, 321] width 125 height 25
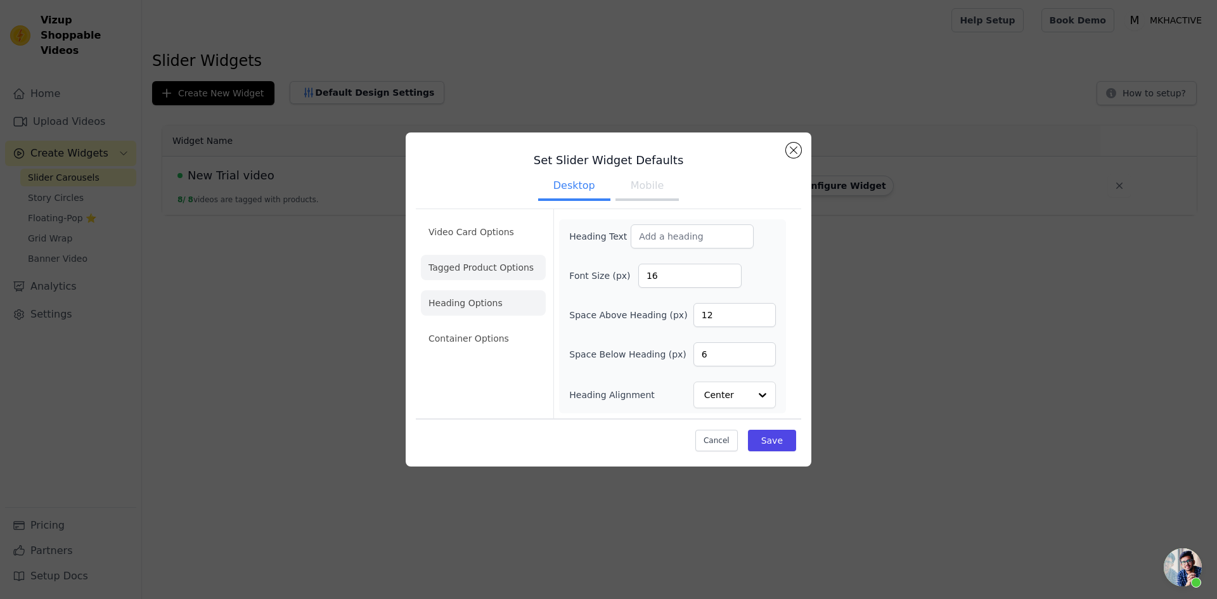
click at [484, 268] on li "Tagged Product Options" at bounding box center [483, 267] width 125 height 25
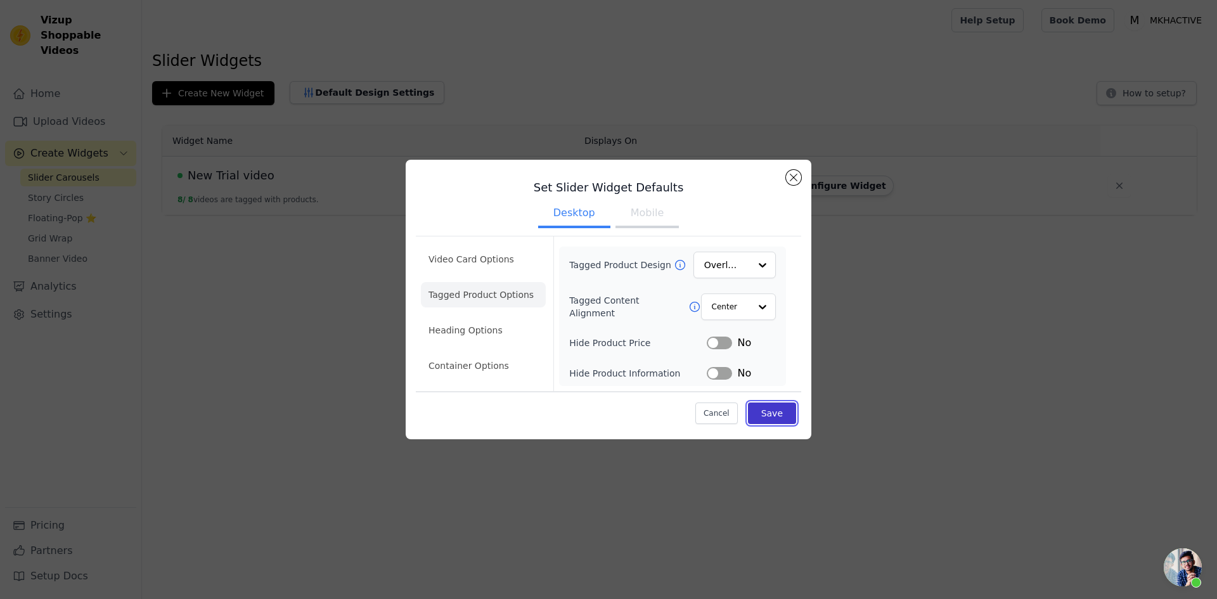
click at [771, 414] on button "Save" at bounding box center [772, 413] width 48 height 22
